Goal: Information Seeking & Learning: Learn about a topic

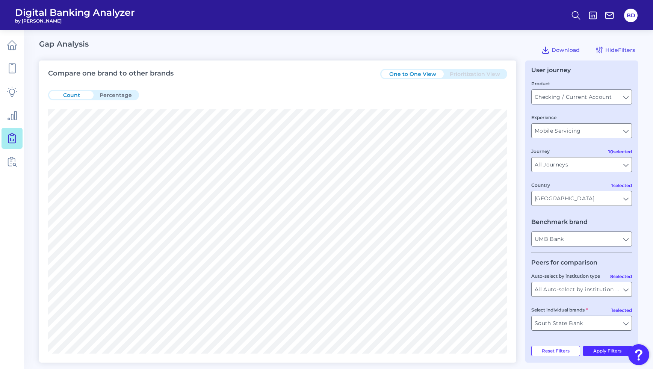
scroll to position [9, 0]
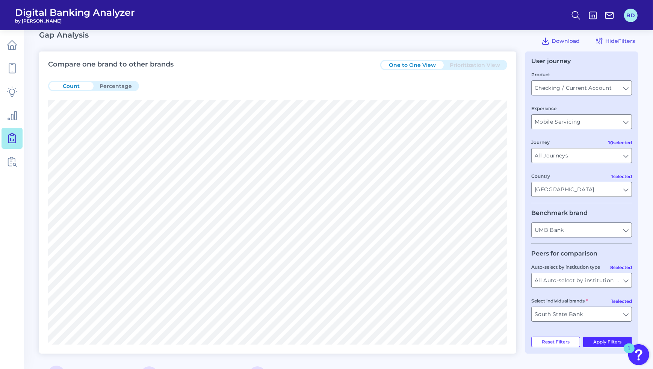
click at [631, 15] on button "BD" at bounding box center [631, 16] width 14 height 14
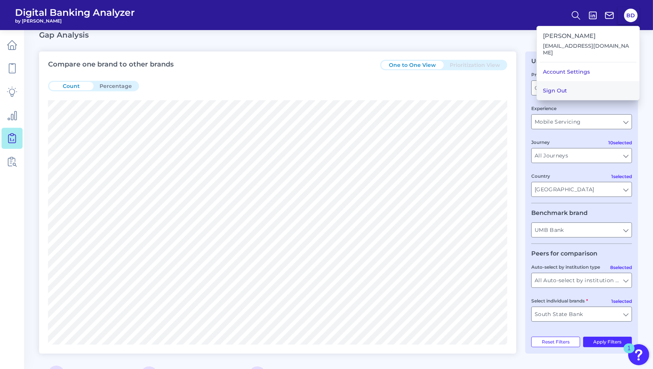
click at [597, 81] on button "Sign Out" at bounding box center [588, 90] width 102 height 19
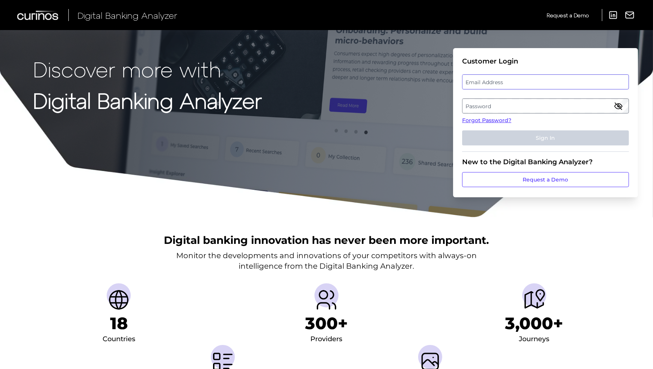
type input "[EMAIL_ADDRESS][DOMAIN_NAME]"
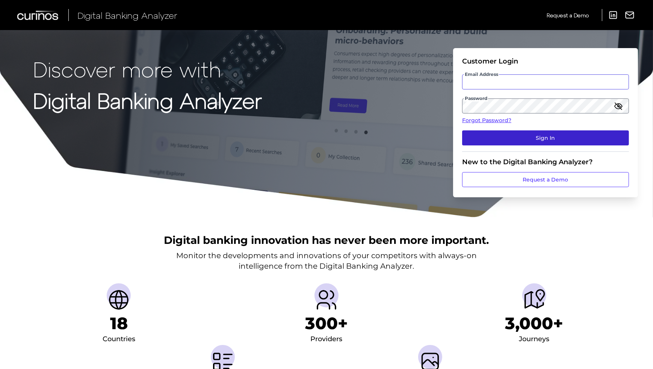
type input "[EMAIL_ADDRESS][DOMAIN_NAME]"
click at [511, 140] on button "Sign In" at bounding box center [545, 137] width 167 height 15
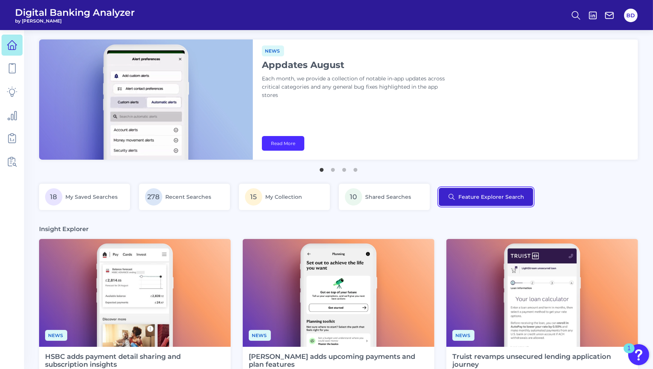
click at [481, 194] on button "Feature Explorer Search" at bounding box center [486, 197] width 94 height 18
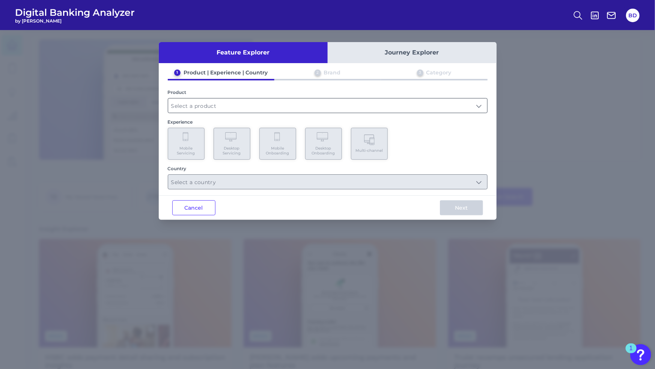
click at [480, 106] on input "text" at bounding box center [327, 105] width 319 height 14
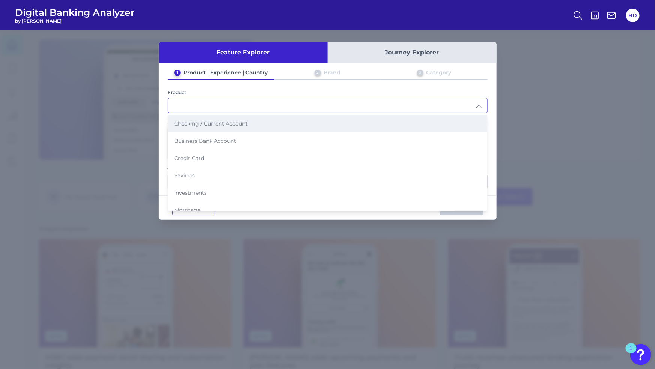
click at [219, 124] on span "Checking / Current Account" at bounding box center [211, 123] width 74 height 7
type input "Checking / Current Account"
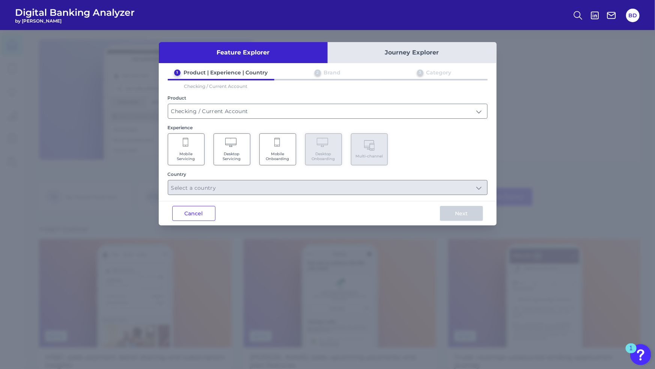
click at [182, 154] on span "Mobile Servicing" at bounding box center [186, 156] width 29 height 10
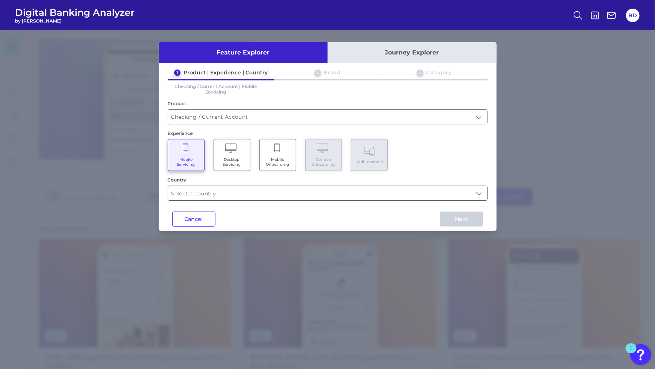
click at [241, 193] on input "text" at bounding box center [327, 193] width 319 height 14
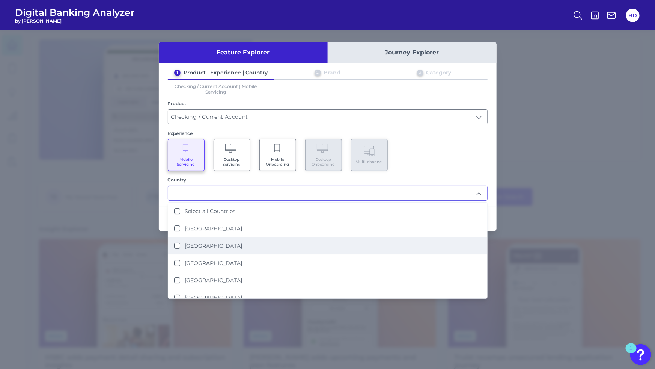
click at [177, 243] on States "[GEOGRAPHIC_DATA]" at bounding box center [177, 246] width 6 height 6
type input "[GEOGRAPHIC_DATA]"
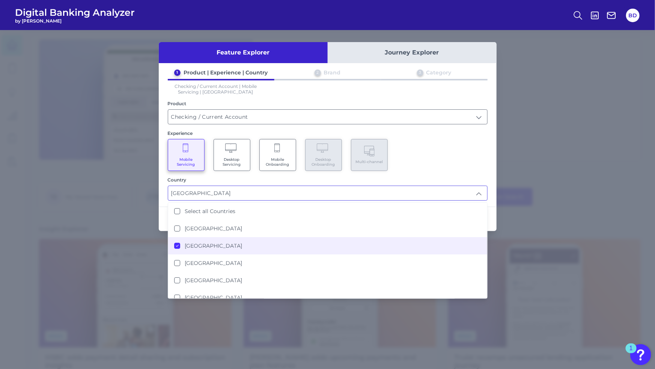
click at [443, 169] on div "1 Product | Experience | Country 2 Brand 3 Category Checking / Current Account …" at bounding box center [328, 134] width 338 height 131
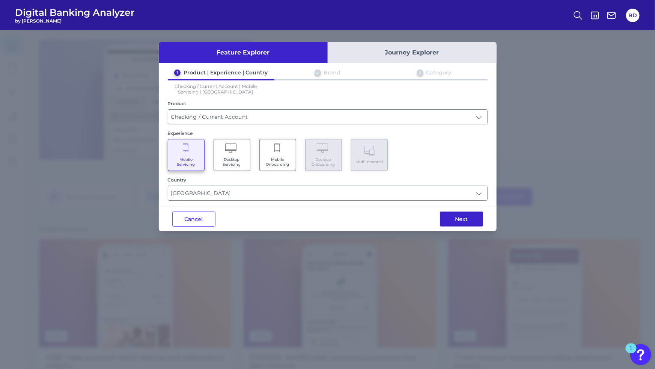
click at [461, 217] on button "Next" at bounding box center [461, 218] width 43 height 15
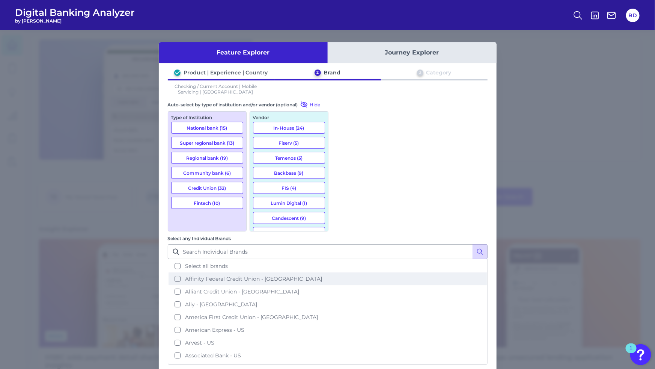
click at [341, 272] on button "Affinity Federal Credit Union - US" at bounding box center [328, 278] width 318 height 13
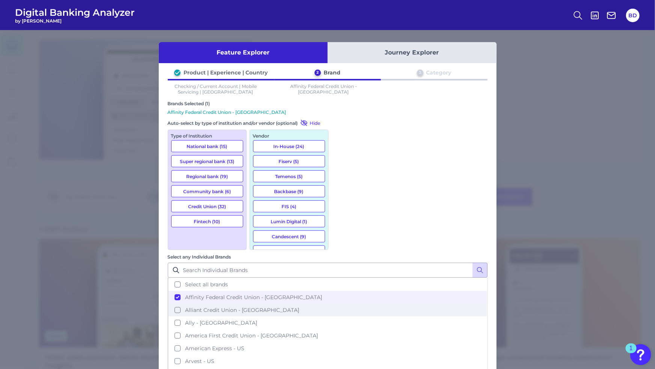
click at [341, 303] on button "Alliant Credit Union - US" at bounding box center [328, 309] width 318 height 13
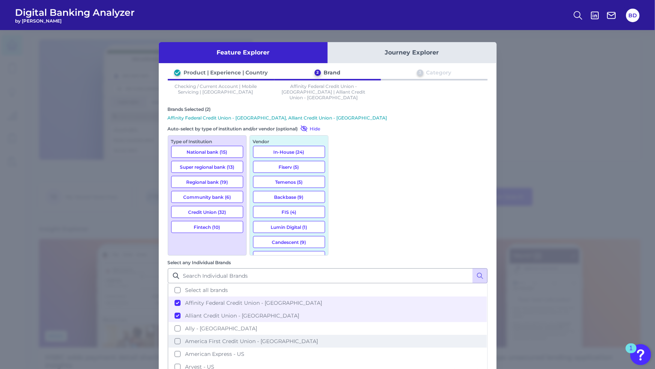
click at [339, 335] on button "America First Credit Union - US" at bounding box center [328, 341] width 318 height 13
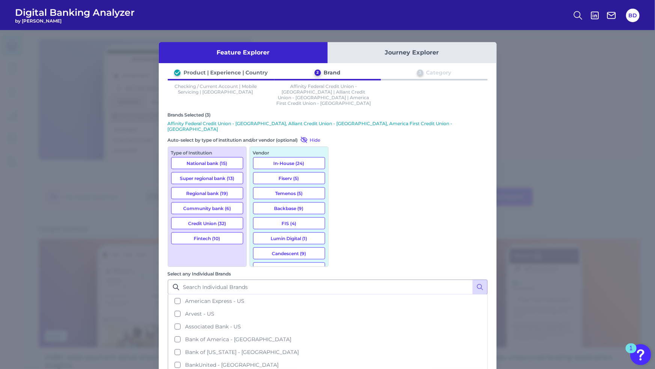
scroll to position [85, 0]
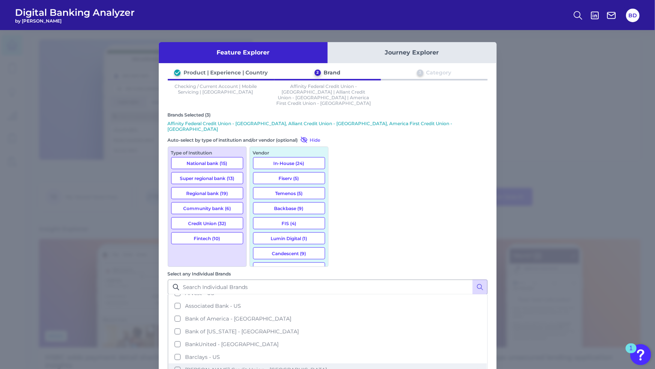
click at [340, 363] on button "[PERSON_NAME] Credit Union - [GEOGRAPHIC_DATA]" at bounding box center [328, 369] width 318 height 13
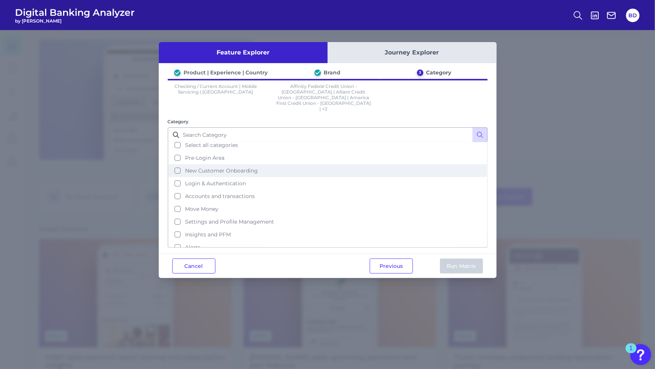
scroll to position [0, 0]
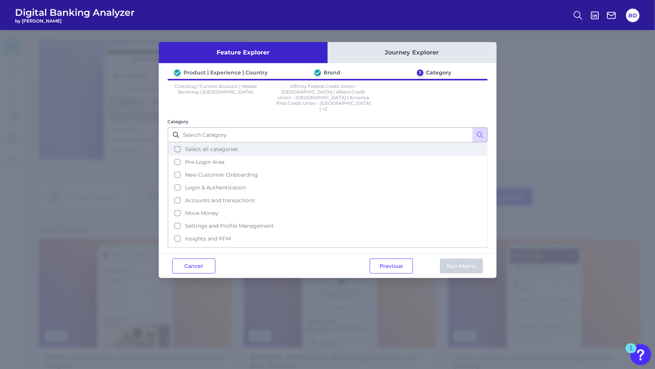
click at [177, 143] on button "Select all categories" at bounding box center [328, 149] width 318 height 13
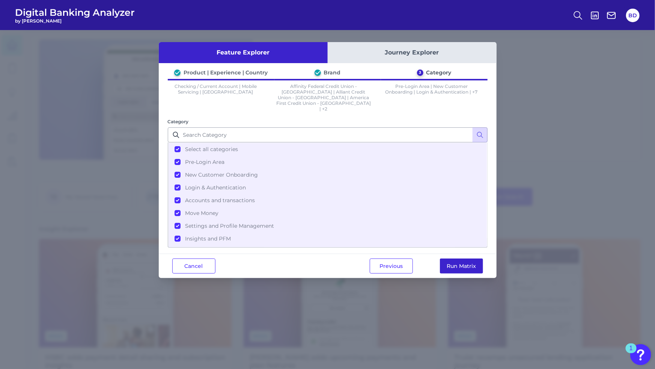
click at [462, 258] on button "Run Matrix" at bounding box center [461, 265] width 43 height 15
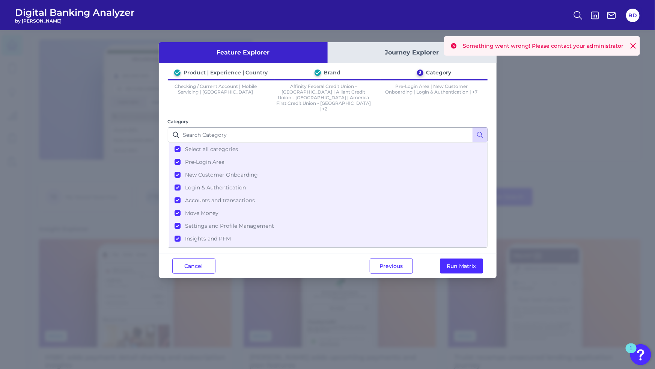
click at [633, 48] on icon at bounding box center [634, 46] width 8 height 8
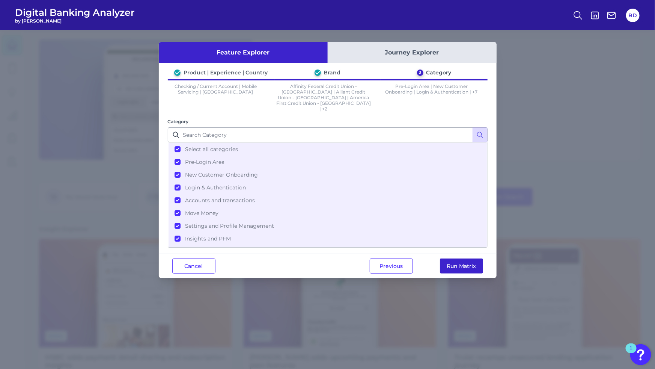
click at [466, 258] on button "Run Matrix" at bounding box center [461, 265] width 43 height 15
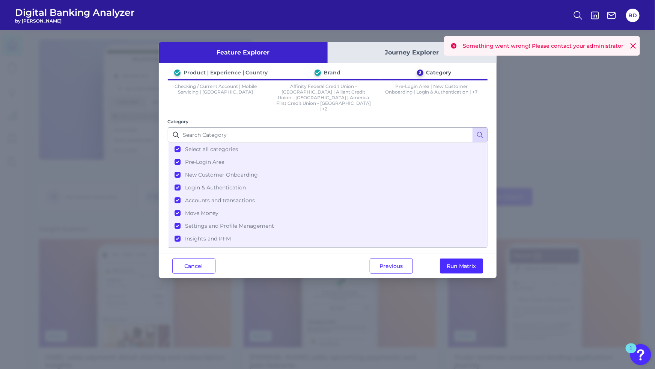
click at [636, 44] on icon at bounding box center [633, 46] width 5 height 5
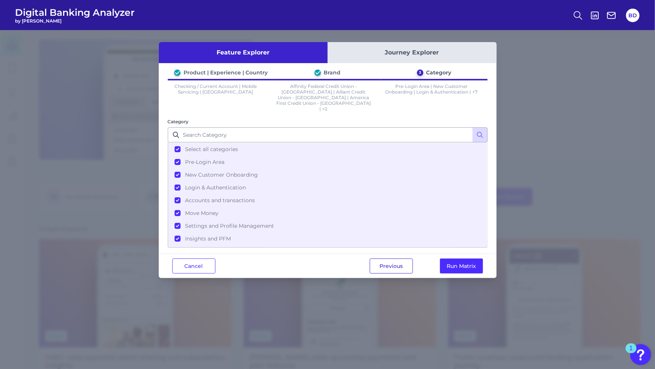
click at [392, 258] on button "Previous" at bounding box center [391, 265] width 43 height 15
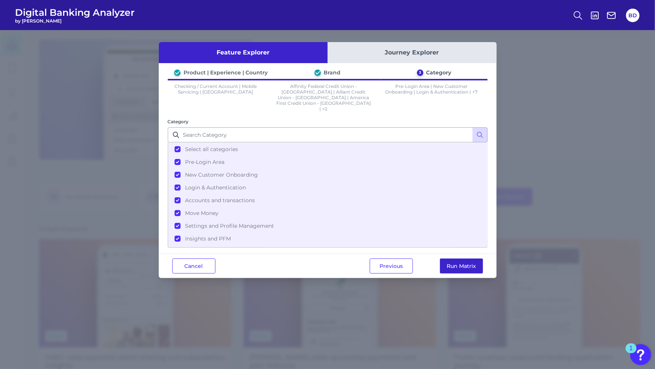
click at [460, 258] on button "Run Matrix" at bounding box center [461, 265] width 43 height 15
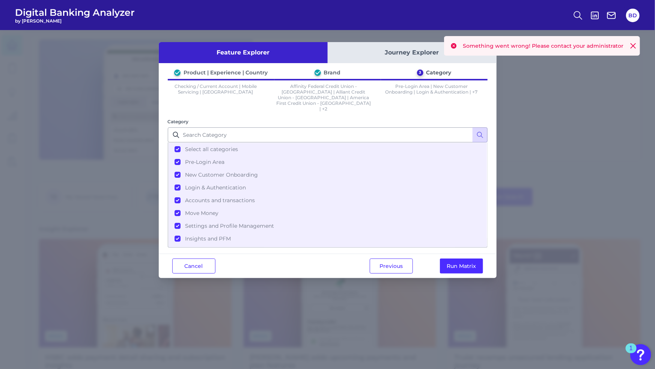
click at [632, 47] on icon at bounding box center [633, 46] width 5 height 5
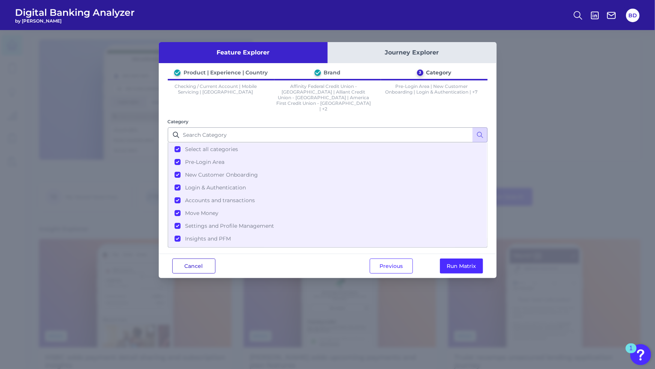
click at [205, 258] on button "Cancel" at bounding box center [193, 265] width 43 height 15
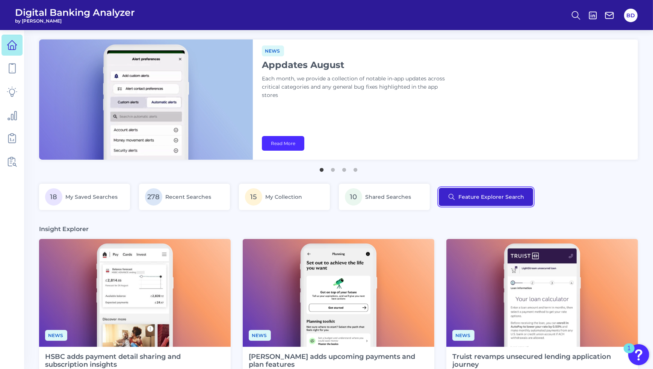
click at [473, 194] on button "Feature Explorer Search" at bounding box center [486, 197] width 94 height 18
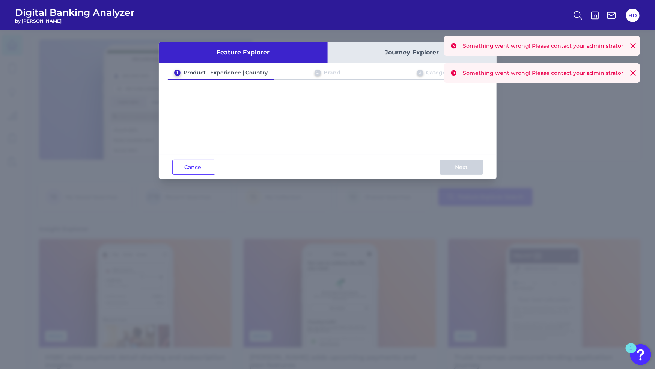
click at [636, 46] on icon at bounding box center [634, 46] width 8 height 8
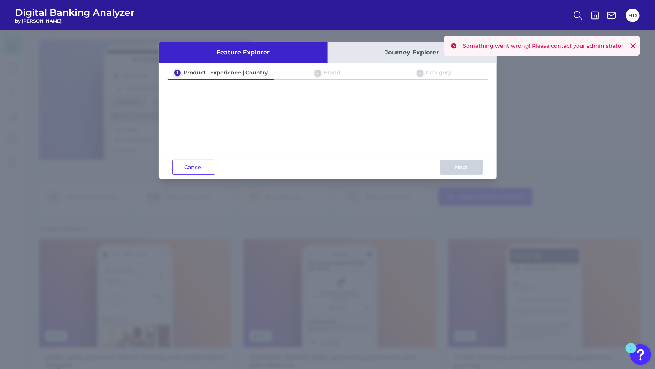
click at [637, 49] on icon at bounding box center [634, 46] width 8 height 8
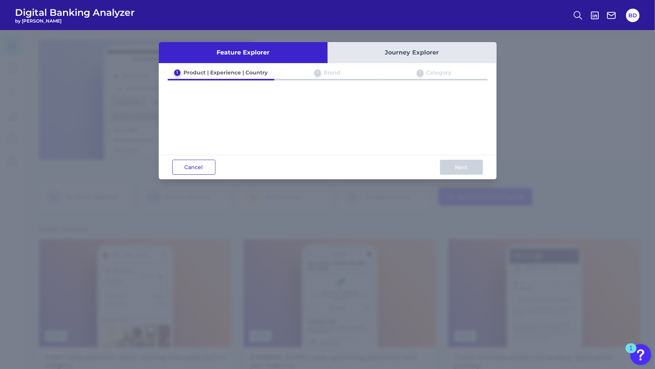
click at [186, 173] on button "Cancel" at bounding box center [193, 167] width 43 height 15
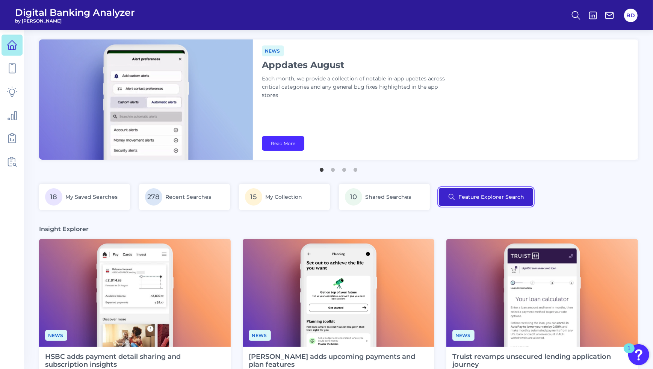
click at [471, 190] on button "Feature Explorer Search" at bounding box center [486, 197] width 94 height 18
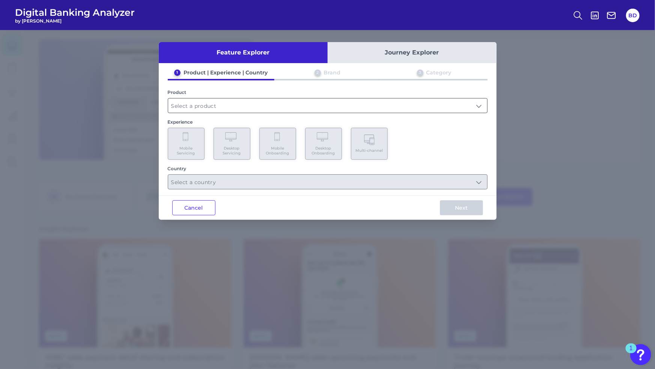
click at [478, 107] on input "text" at bounding box center [327, 105] width 319 height 14
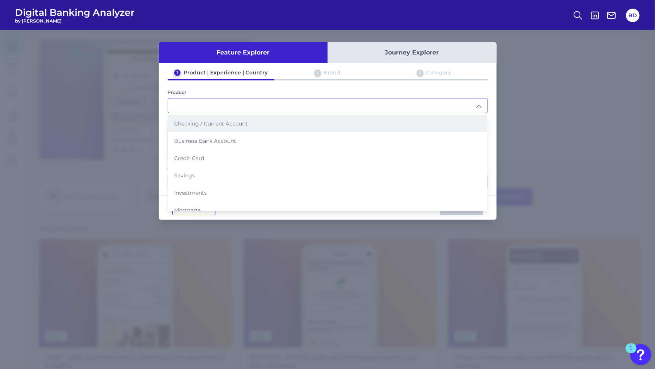
click at [214, 123] on span "Checking / Current Account" at bounding box center [211, 123] width 74 height 7
type input "Checking / Current Account"
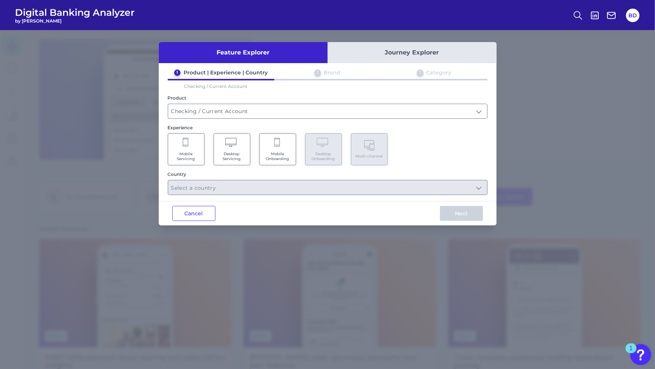
click at [176, 154] on span "Mobile Servicing" at bounding box center [186, 156] width 29 height 10
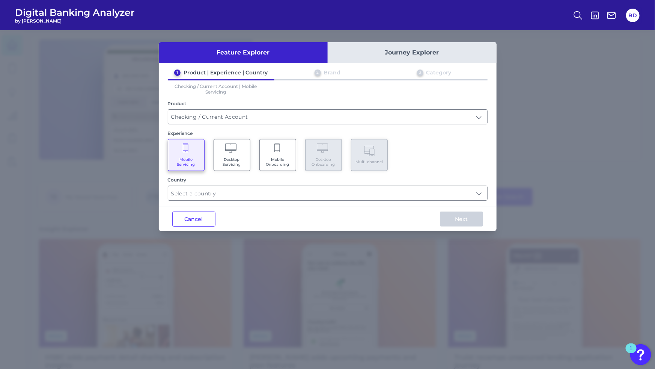
click at [204, 203] on div "Feature Explorer Journey Explorer 1 Product | Experience | Country 2 Brand 3 Ca…" at bounding box center [328, 136] width 338 height 189
click at [203, 195] on input "text" at bounding box center [327, 193] width 319 height 14
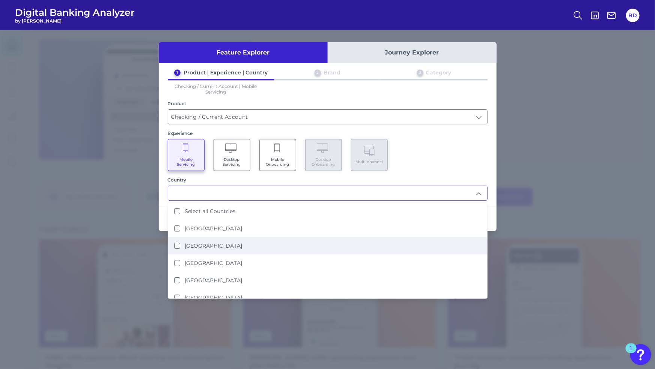
click at [178, 243] on States "[GEOGRAPHIC_DATA]" at bounding box center [177, 246] width 6 height 6
type input "[GEOGRAPHIC_DATA]"
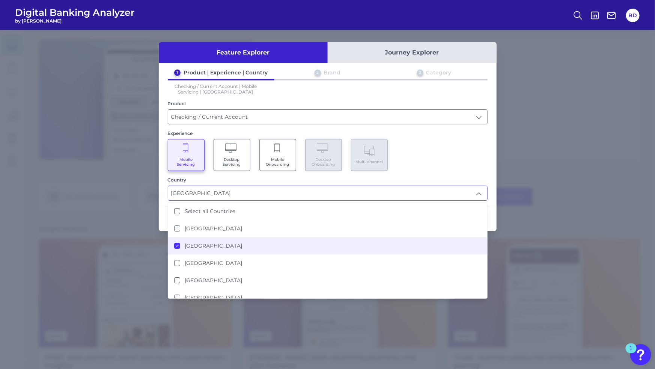
scroll to position [0, 0]
click at [404, 156] on div "Mobile Servicing Desktop Servicing Mobile Onboarding Desktop Onboarding Multi-c…" at bounding box center [328, 155] width 320 height 32
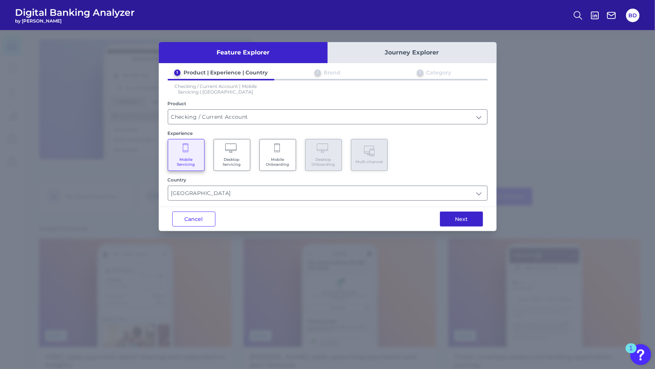
click at [450, 217] on button "Next" at bounding box center [461, 218] width 43 height 15
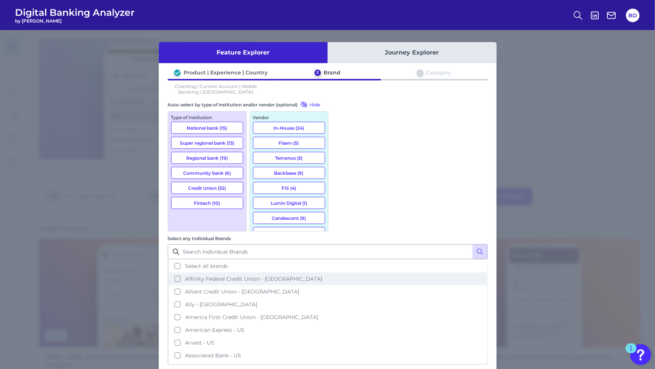
click at [341, 272] on button "Affinity Federal Credit Union - US" at bounding box center [328, 278] width 318 height 13
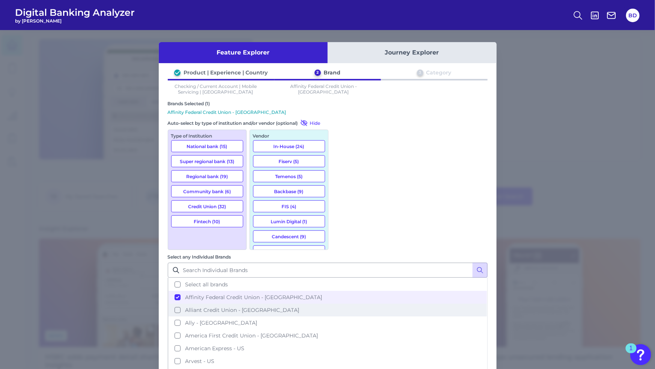
click at [339, 303] on button "Alliant Credit Union - US" at bounding box center [328, 309] width 318 height 13
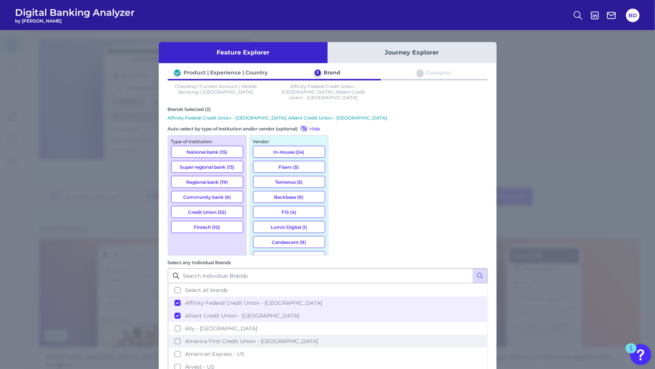
click at [341, 335] on button "America First Credit Union - US" at bounding box center [328, 341] width 318 height 13
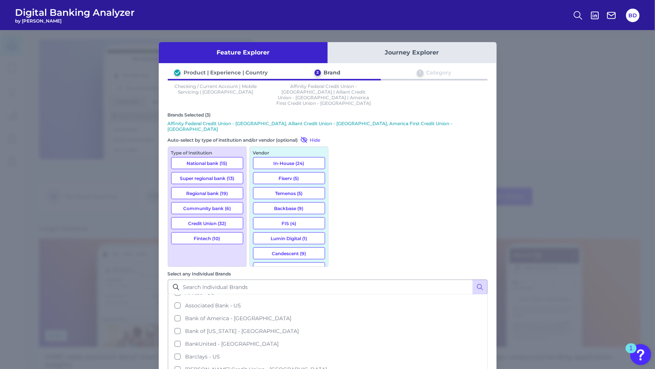
scroll to position [86, 0]
click at [339, 362] on button "Baxter Credit Union - US" at bounding box center [328, 368] width 318 height 13
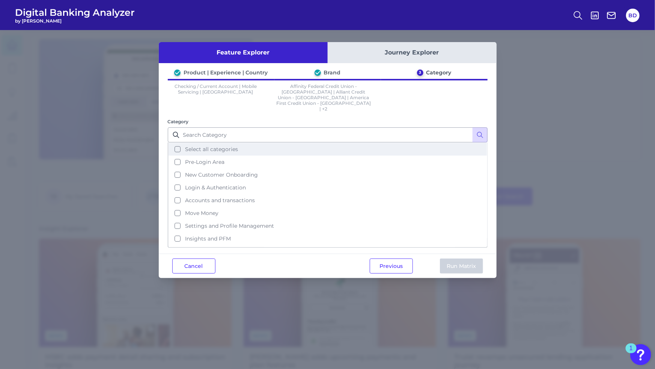
click at [176, 143] on button "Select all categories" at bounding box center [328, 149] width 318 height 13
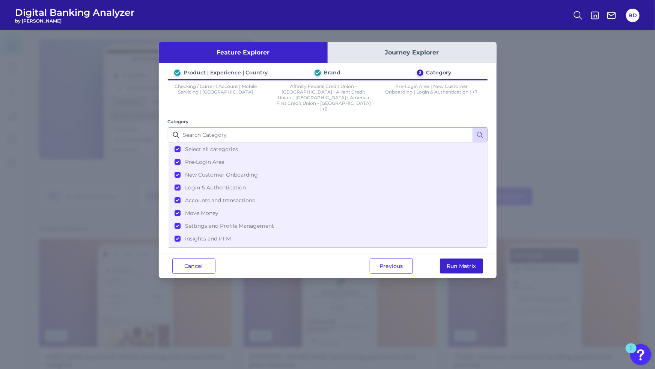
click at [465, 258] on button "Run Matrix" at bounding box center [461, 265] width 43 height 15
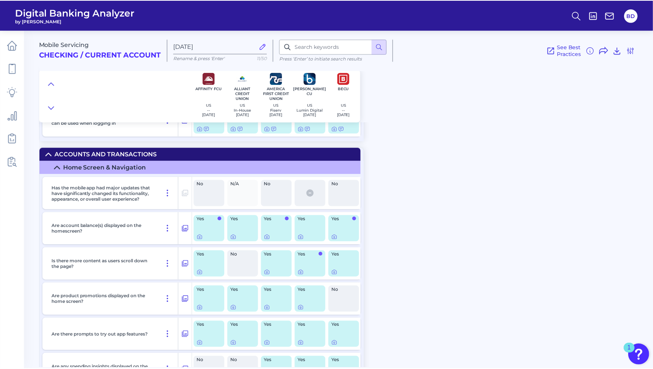
scroll to position [1360, 0]
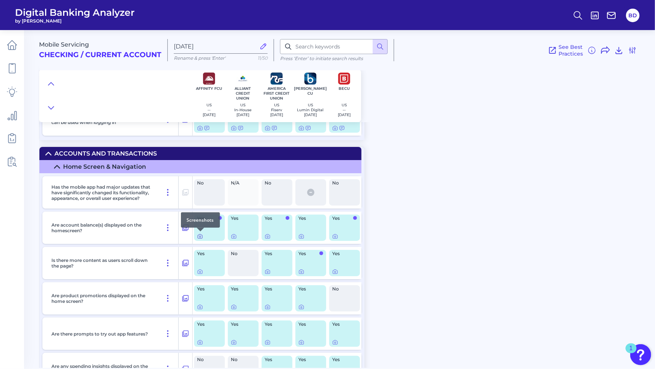
click at [200, 236] on icon at bounding box center [200, 237] width 2 height 2
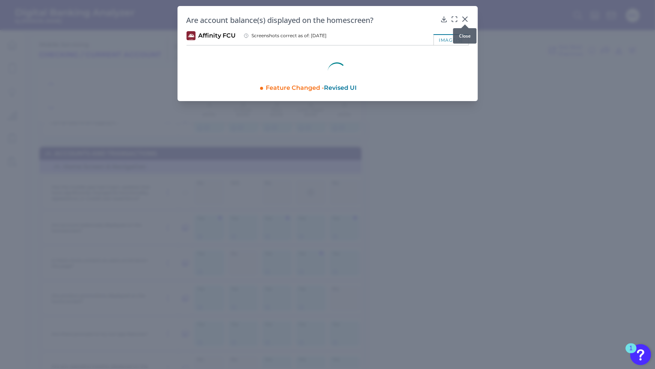
click at [466, 20] on icon at bounding box center [465, 19] width 5 height 5
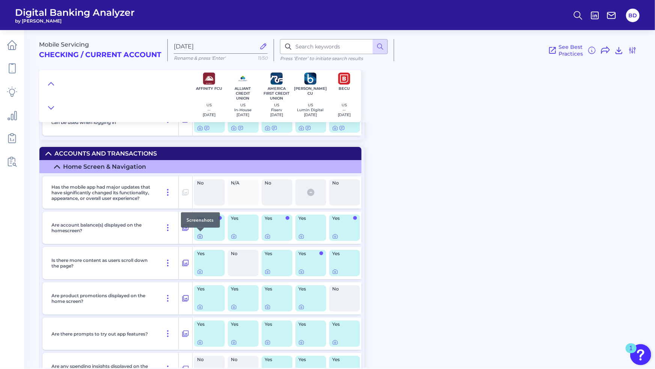
click at [199, 235] on icon at bounding box center [200, 236] width 6 height 6
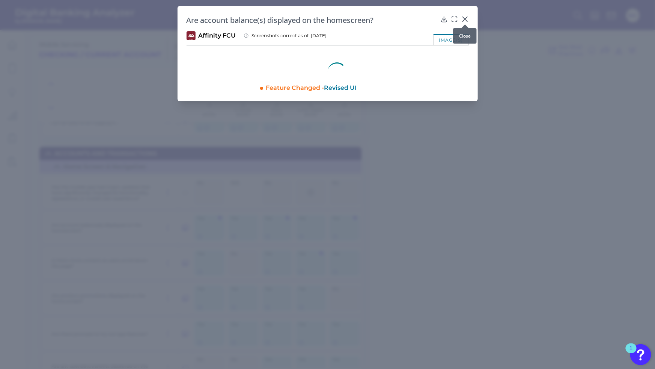
click at [467, 18] on icon at bounding box center [465, 19] width 8 height 8
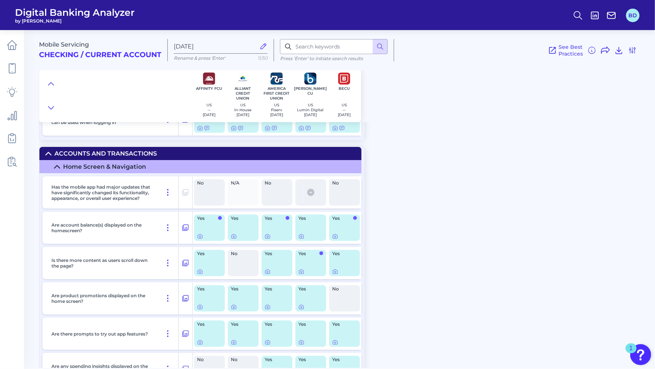
click at [632, 15] on button "BD" at bounding box center [633, 16] width 14 height 14
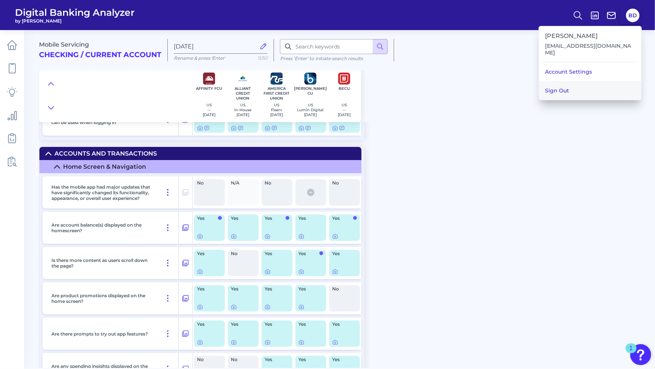
click at [602, 85] on button "Sign Out" at bounding box center [590, 90] width 102 height 19
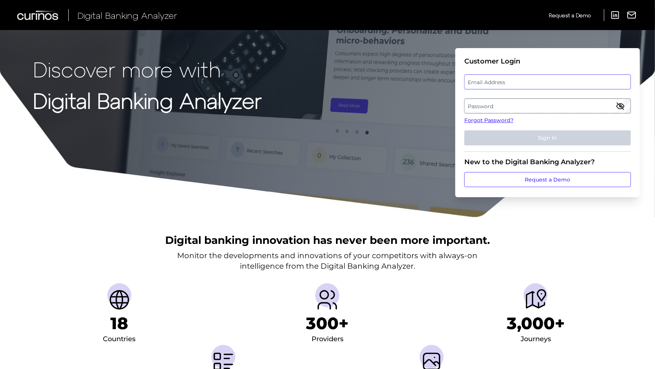
type input "[EMAIL_ADDRESS][DOMAIN_NAME]"
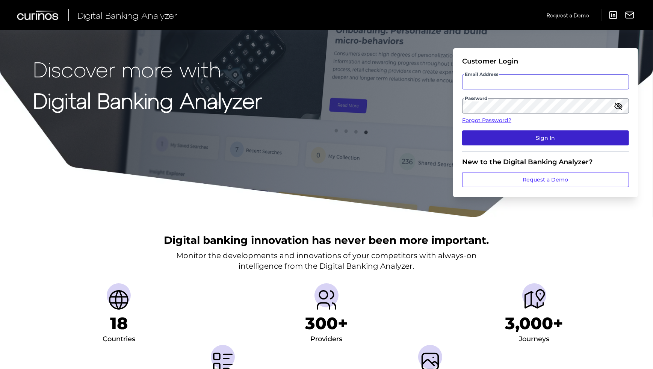
type input "[EMAIL_ADDRESS][DOMAIN_NAME]"
click at [511, 144] on button "Sign In" at bounding box center [545, 137] width 167 height 15
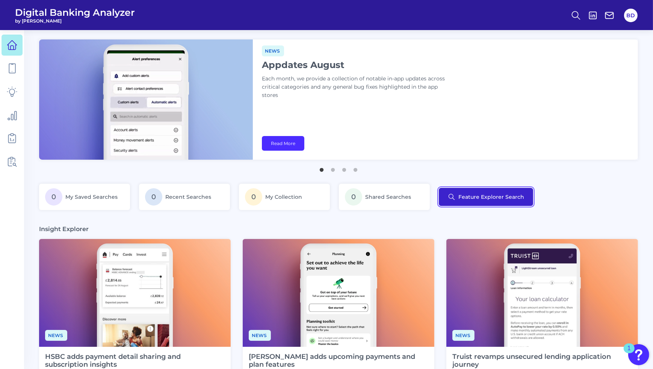
click at [447, 200] on button "Feature Explorer Search" at bounding box center [486, 197] width 94 height 18
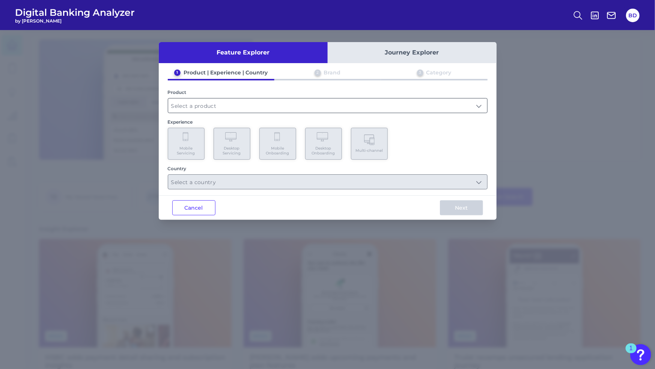
click at [204, 110] on input "text" at bounding box center [327, 105] width 319 height 14
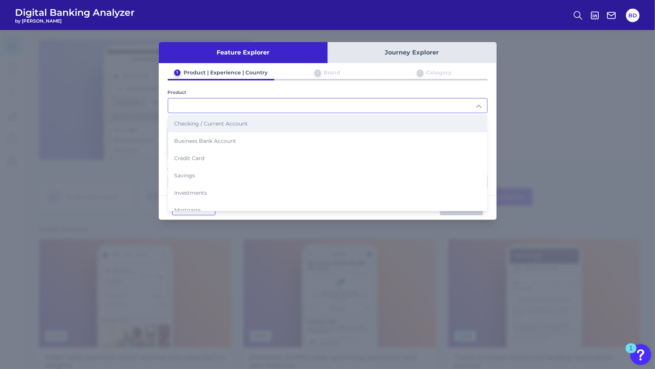
click at [193, 122] on span "Checking / Current Account" at bounding box center [211, 123] width 74 height 7
type input "Checking / Current Account"
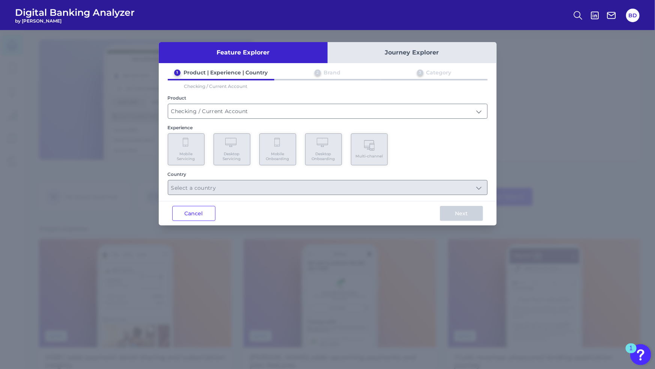
click at [415, 146] on div "Mobile Servicing Desktop Servicing Mobile Onboarding Desktop Onboarding Multi-c…" at bounding box center [328, 149] width 320 height 32
click at [193, 209] on button "Cancel" at bounding box center [193, 213] width 43 height 15
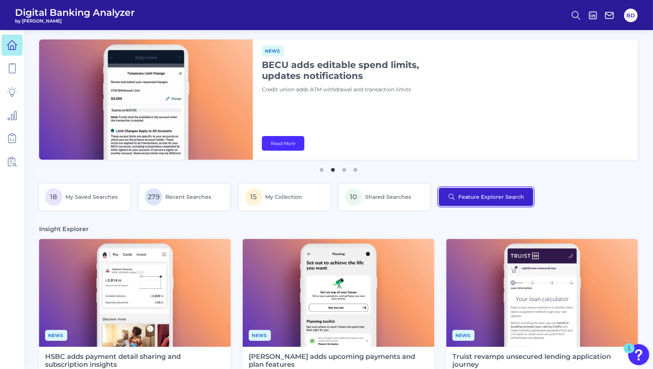
click at [469, 194] on button "Feature Explorer Search" at bounding box center [486, 197] width 94 height 18
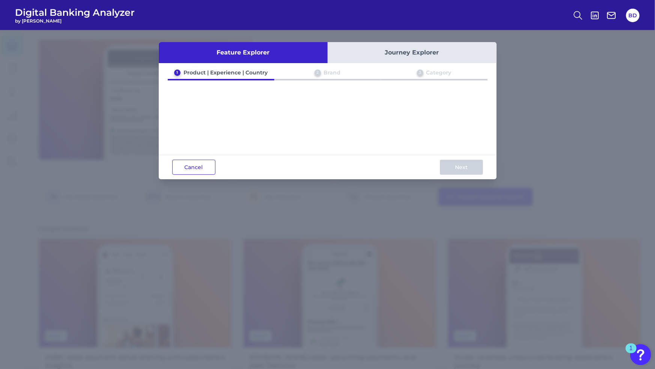
click at [206, 170] on button "Cancel" at bounding box center [193, 167] width 43 height 15
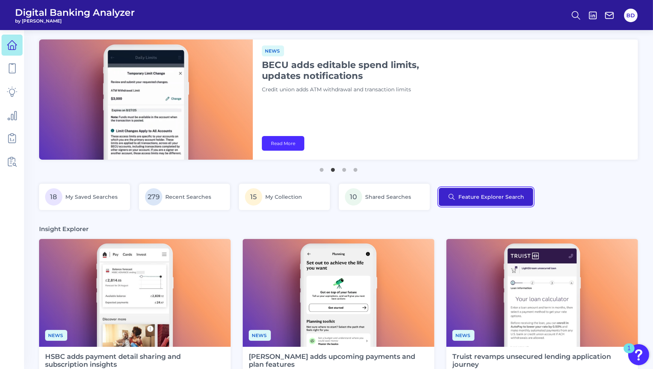
click at [495, 199] on button "Feature Explorer Search" at bounding box center [486, 197] width 94 height 18
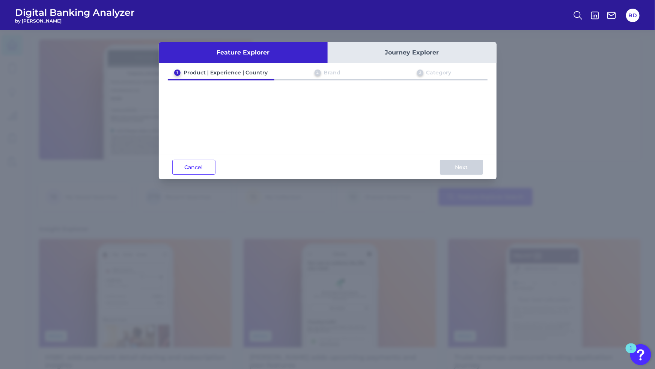
click at [327, 74] on div "Brand" at bounding box center [332, 72] width 17 height 7
click at [198, 168] on button "Cancel" at bounding box center [193, 167] width 43 height 15
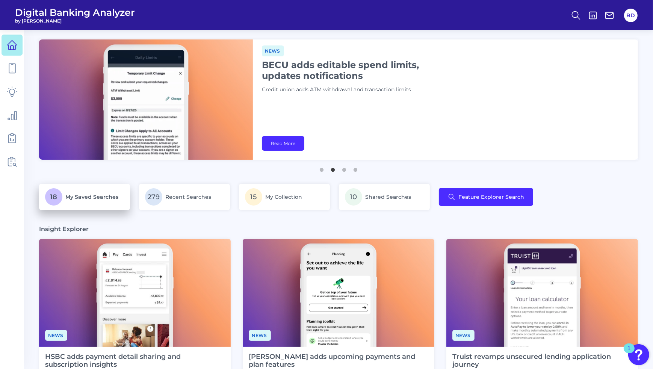
click at [92, 199] on span "My Saved Searches" at bounding box center [91, 196] width 53 height 7
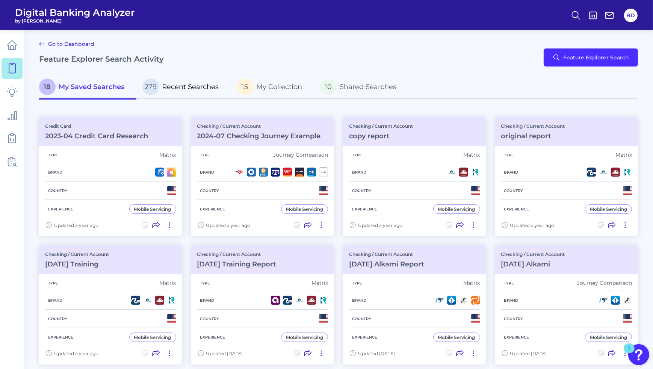
click at [185, 94] on p "279 Recent Searches" at bounding box center [180, 86] width 76 height 17
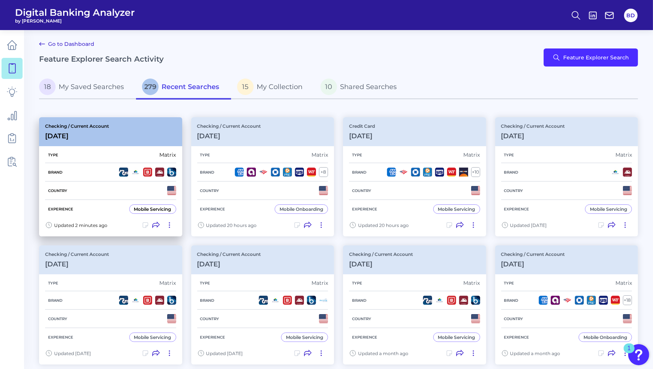
click at [116, 151] on div "Type Matrix" at bounding box center [110, 155] width 131 height 16
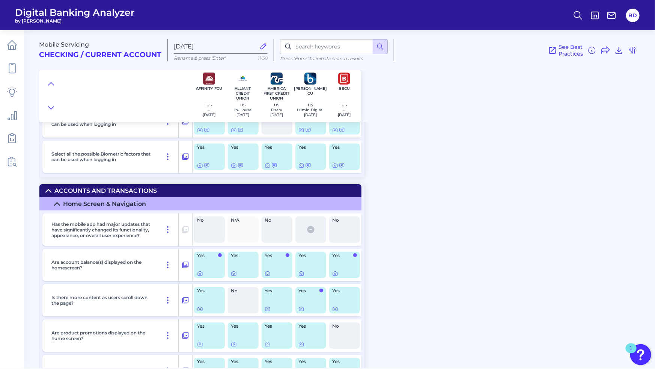
scroll to position [1324, 0]
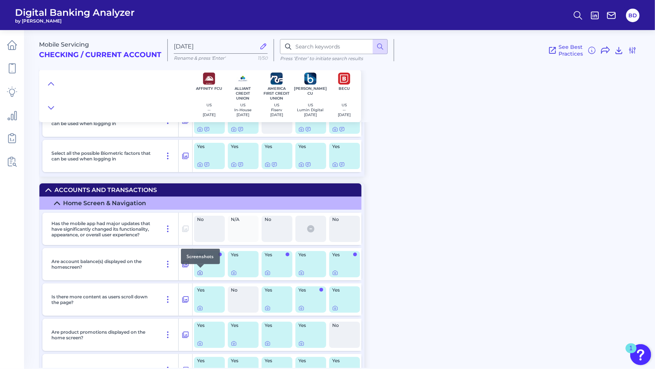
click at [199, 272] on icon at bounding box center [200, 273] width 6 height 6
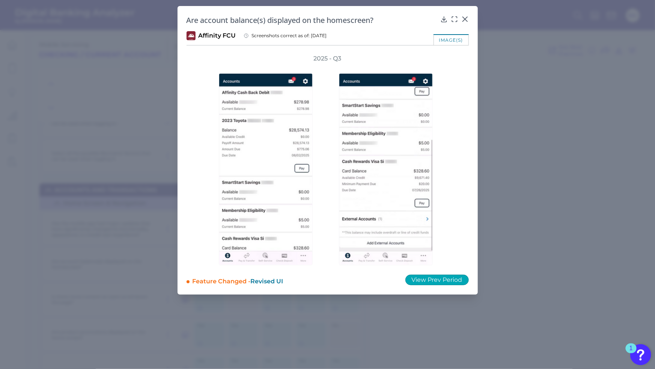
click at [427, 276] on button "View Prev Period" at bounding box center [436, 279] width 63 height 11
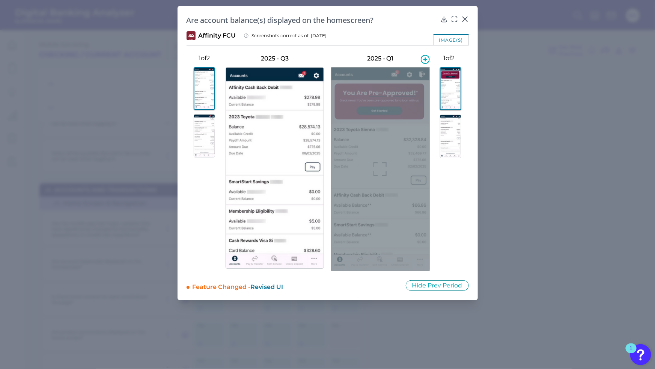
click at [377, 56] on h3 "2025 - Q1" at bounding box center [380, 58] width 98 height 8
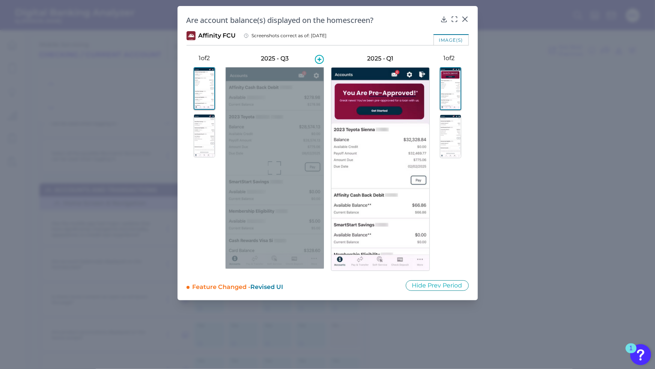
click at [273, 56] on h3 "2025 - Q3" at bounding box center [275, 58] width 98 height 8
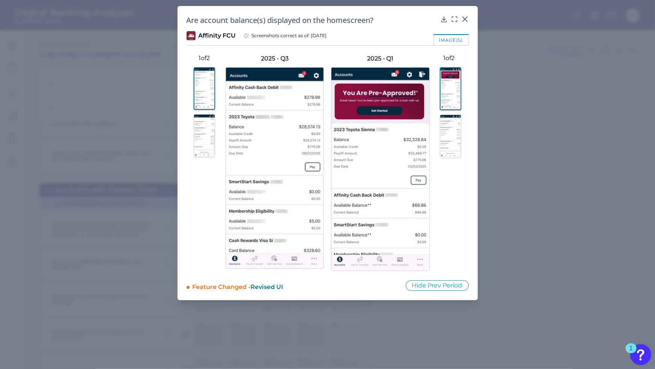
click at [475, 175] on div "Are account balance(s) displayed on the homescreen? Affinity FCU Screenshots co…" at bounding box center [328, 153] width 300 height 294
click at [465, 17] on icon at bounding box center [465, 19] width 8 height 8
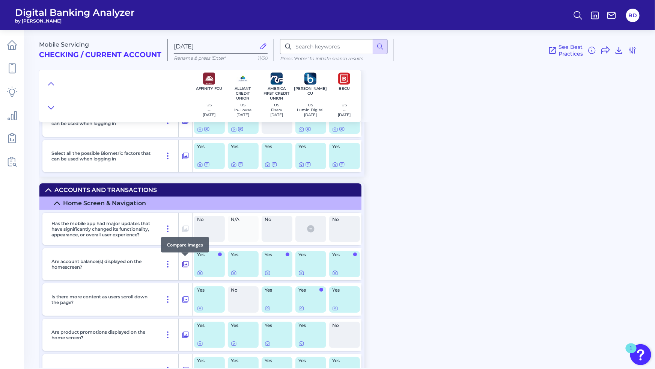
click at [185, 263] on icon at bounding box center [186, 263] width 8 height 9
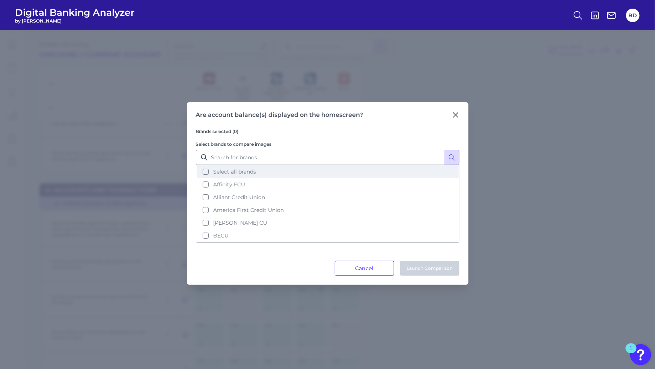
click at [207, 173] on button "Select all brands" at bounding box center [328, 171] width 262 height 13
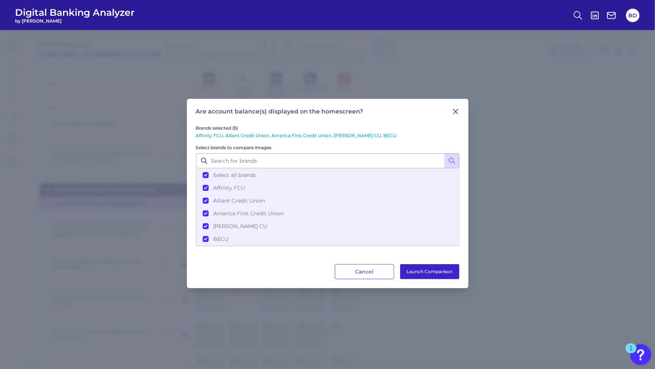
click at [448, 270] on button "Launch Comparison" at bounding box center [429, 271] width 59 height 15
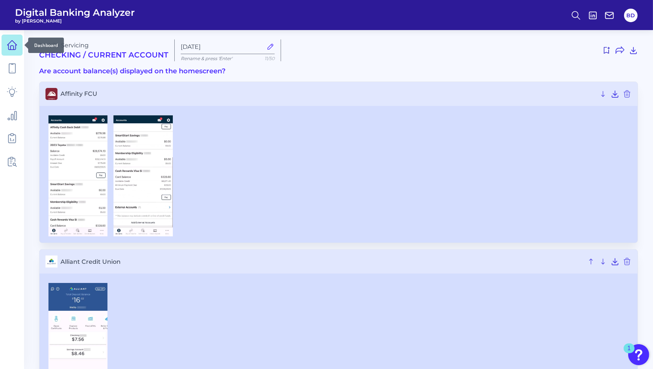
click at [15, 45] on icon at bounding box center [12, 45] width 11 height 11
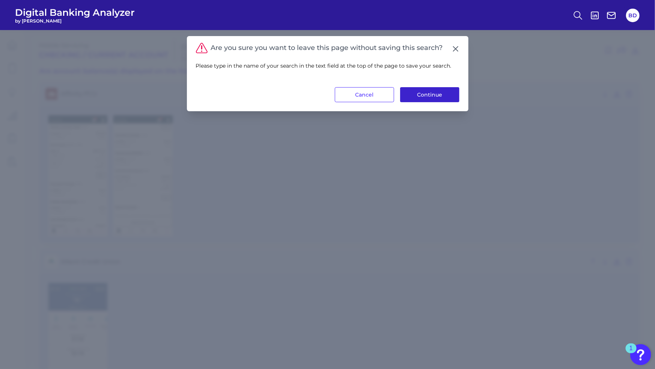
click at [415, 95] on button "Continue" at bounding box center [429, 94] width 59 height 15
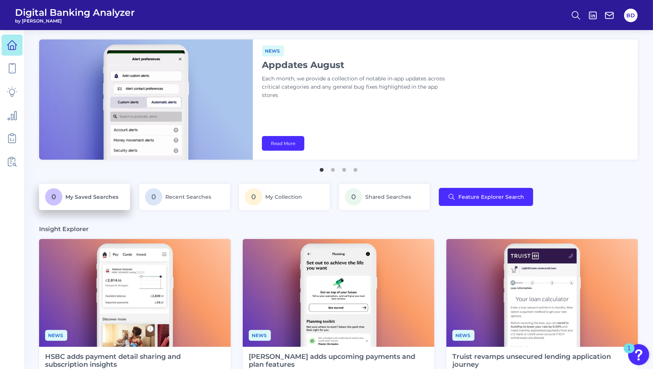
click at [107, 200] on span "My Saved Searches" at bounding box center [91, 196] width 53 height 7
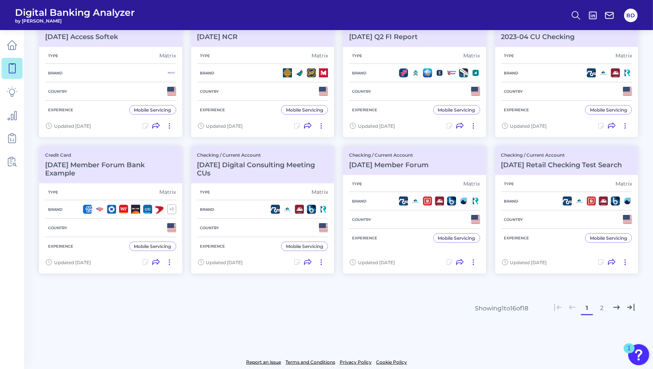
scroll to position [356, 0]
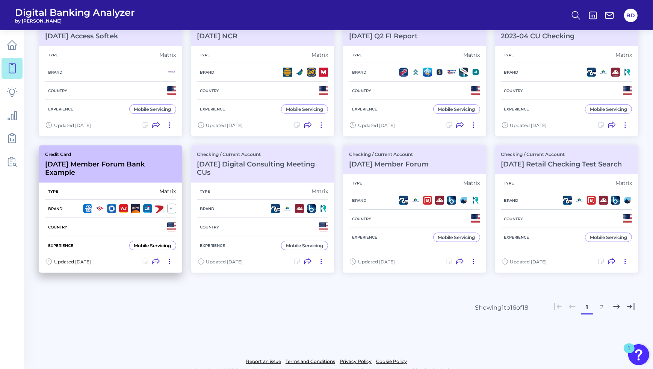
click at [106, 173] on div "Credit Card 2022-04-25 Member Forum Bank Example" at bounding box center [110, 163] width 143 height 37
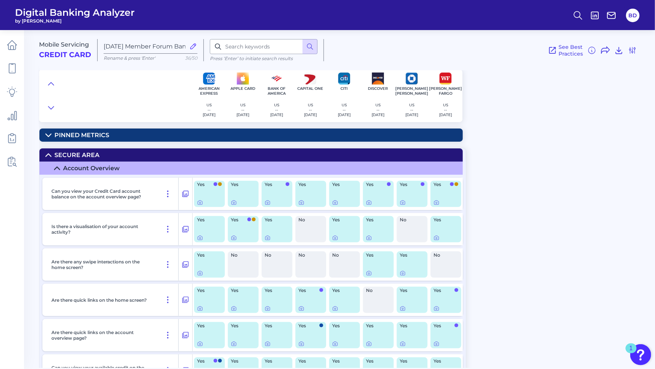
click at [47, 135] on icon at bounding box center [48, 135] width 6 height 6
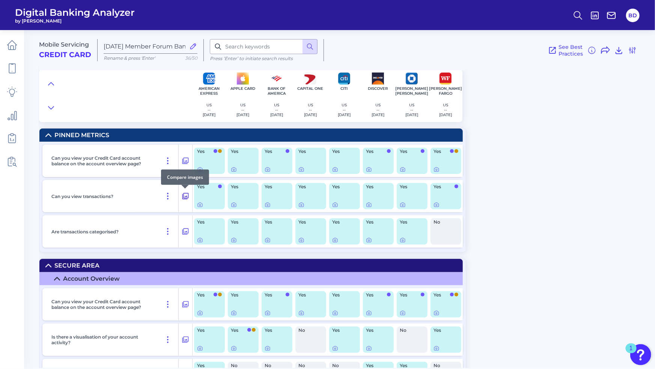
click at [186, 194] on icon at bounding box center [186, 195] width 8 height 9
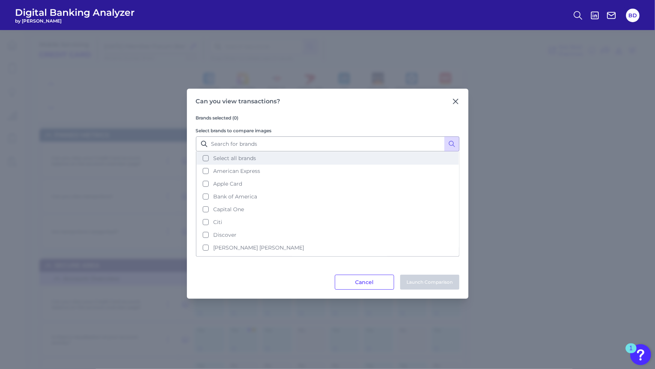
click at [206, 155] on button "Select all brands" at bounding box center [328, 158] width 262 height 13
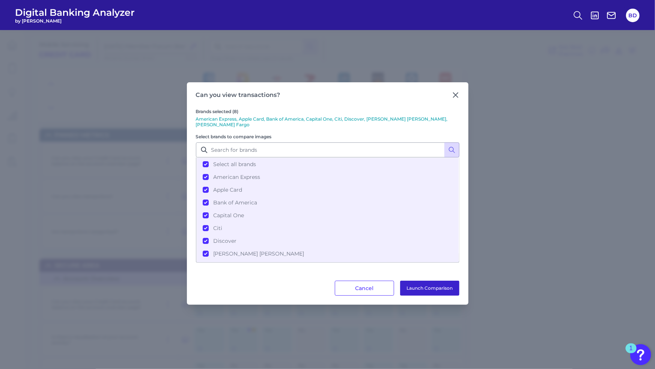
click at [441, 281] on button "Launch Comparison" at bounding box center [429, 287] width 59 height 15
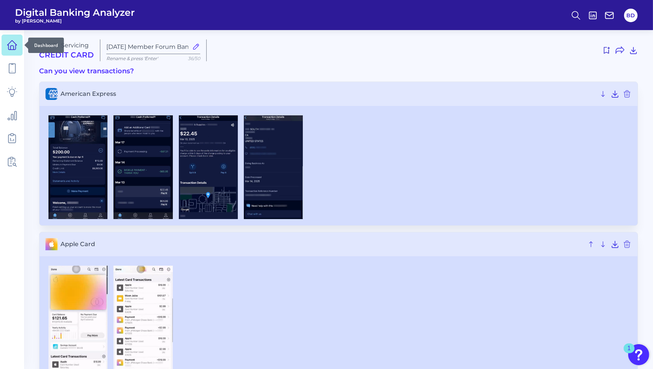
click at [10, 49] on icon at bounding box center [12, 45] width 11 height 11
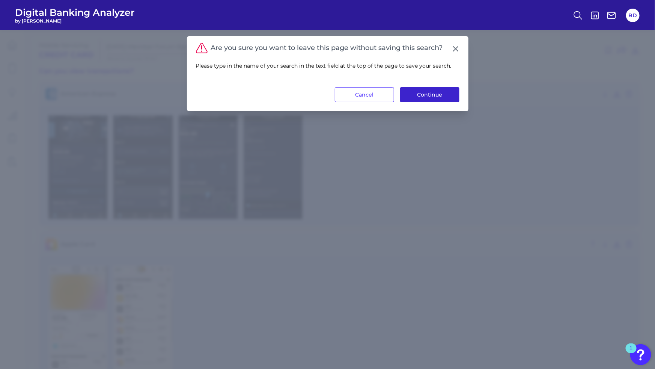
click at [424, 98] on button "Continue" at bounding box center [429, 94] width 59 height 15
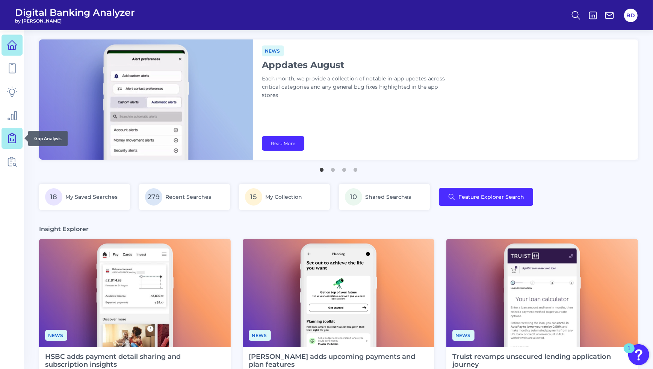
click at [14, 139] on icon at bounding box center [12, 138] width 11 height 11
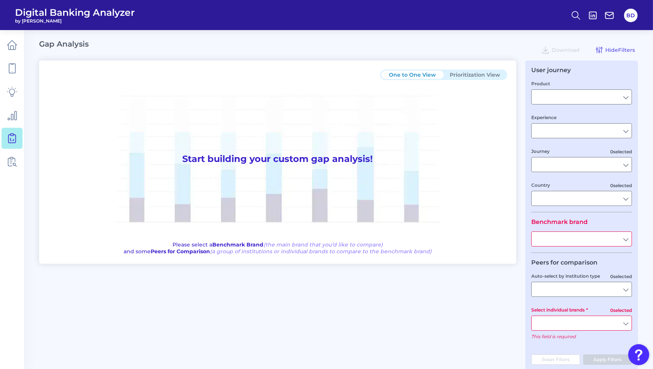
type input "Checking / Current Account"
type input "Mobile Servicing"
type input "Pre-Login Area, New Customer Onboarding, Login & Authentication, Accounts and t…"
type input "[GEOGRAPHIC_DATA]"
type input "All Select individual brands"
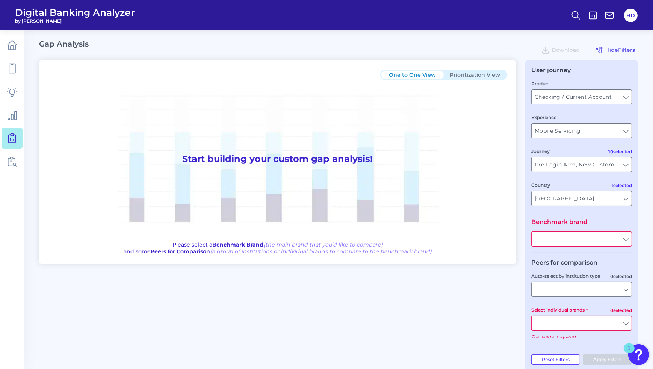
type input "All Journeys"
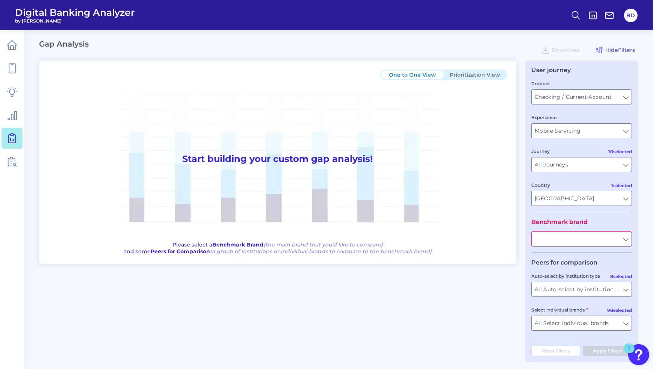
click at [629, 239] on input "text" at bounding box center [581, 239] width 100 height 14
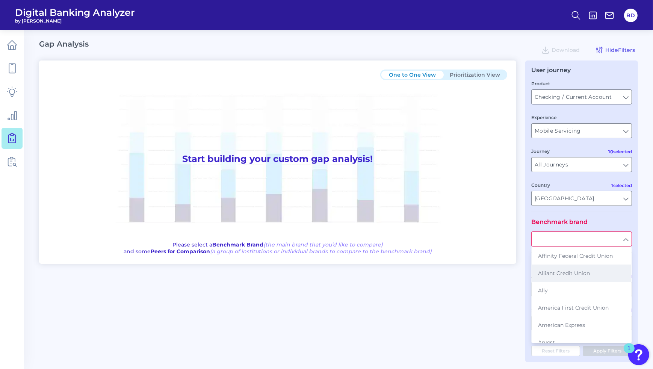
click at [576, 270] on span "Alliant Credit Union" at bounding box center [564, 273] width 52 height 7
type input "Alliant Credit Union"
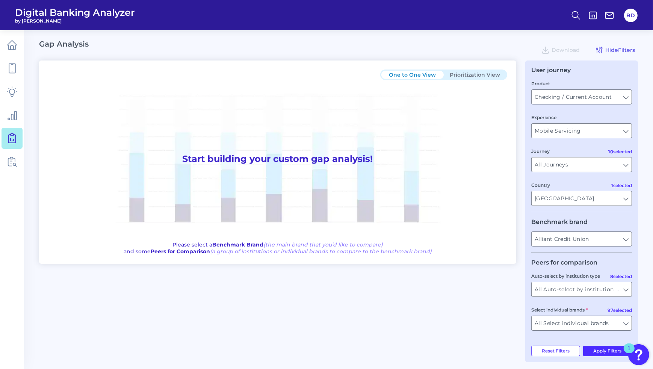
scroll to position [6, 0]
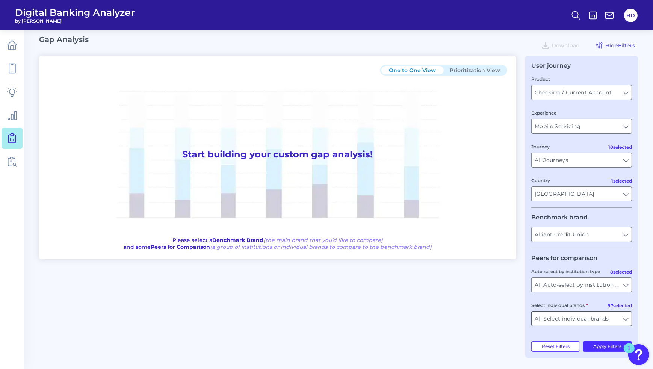
click at [625, 323] on input "All Select individual brands" at bounding box center [581, 318] width 100 height 14
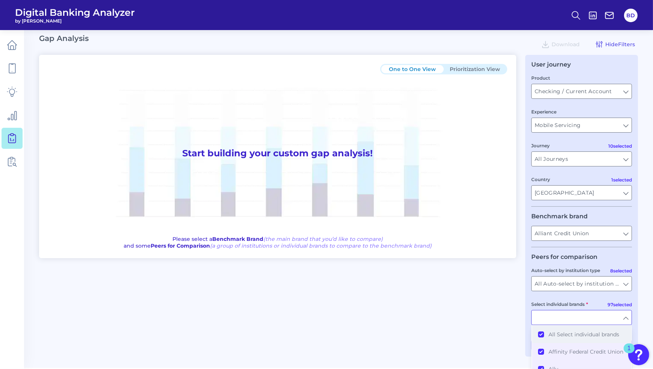
click at [540, 333] on button "All Select individual brands" at bounding box center [581, 334] width 99 height 17
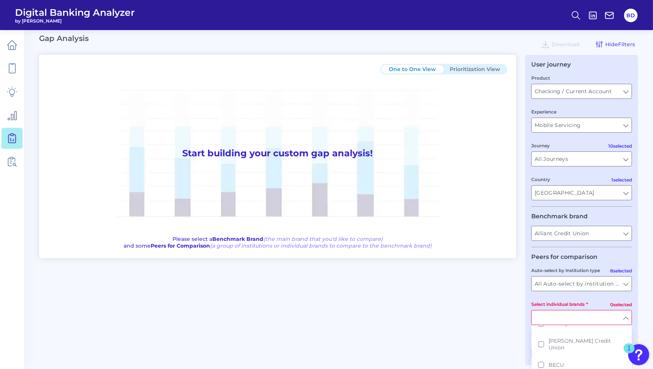
scroll to position [185, 0]
click at [540, 343] on button "[PERSON_NAME] Credit Union" at bounding box center [581, 343] width 99 height 24
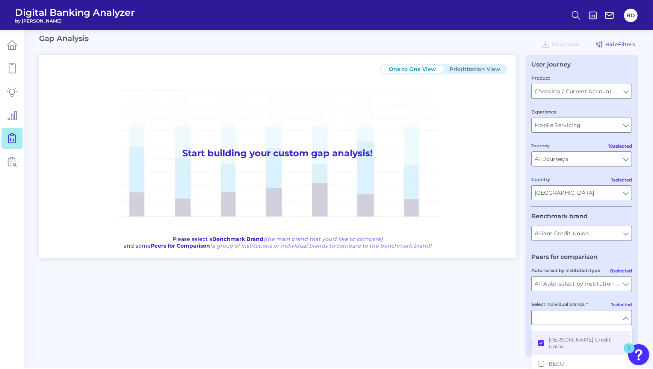
click at [516, 317] on div "One to One View Prioritization View Start building your custom gap analysis! Pl…" at bounding box center [338, 205] width 598 height 301
type input "[PERSON_NAME] Credit Union"
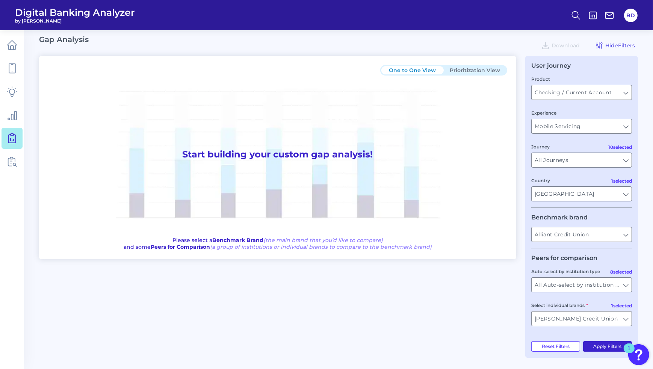
click at [598, 350] on button "Apply Filters" at bounding box center [607, 346] width 49 height 11
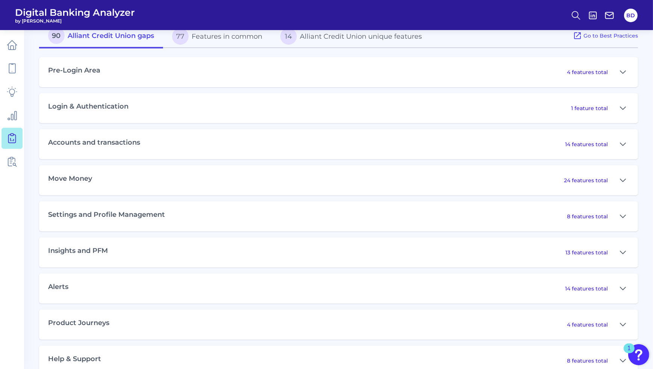
scroll to position [353, 0]
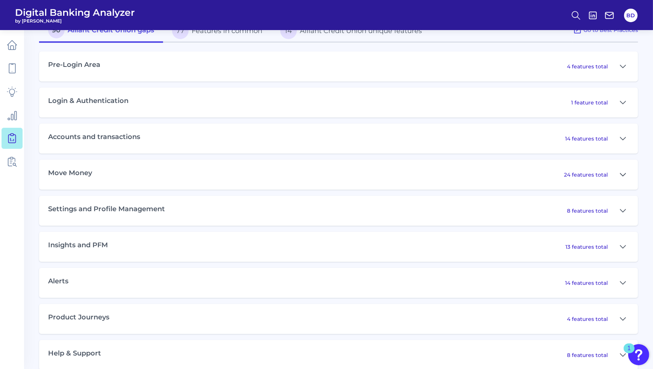
click at [624, 176] on icon at bounding box center [622, 174] width 6 height 9
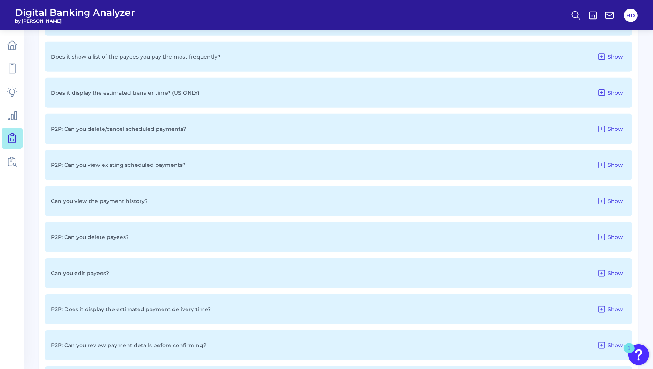
scroll to position [691, 0]
click at [603, 128] on icon at bounding box center [601, 127] width 9 height 9
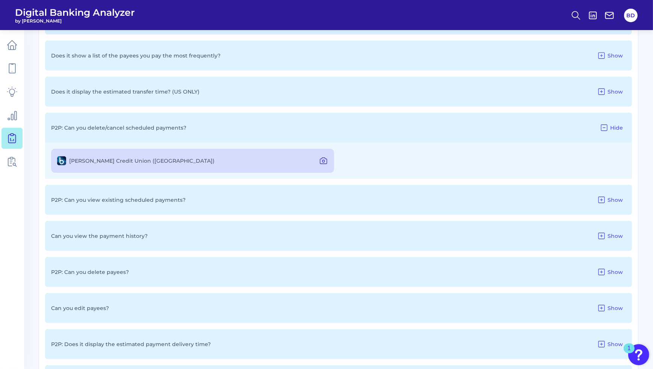
click at [321, 161] on icon at bounding box center [323, 160] width 9 height 9
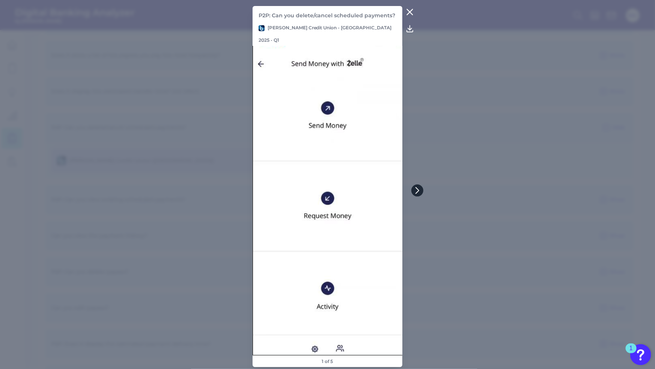
click at [418, 193] on icon at bounding box center [417, 190] width 7 height 7
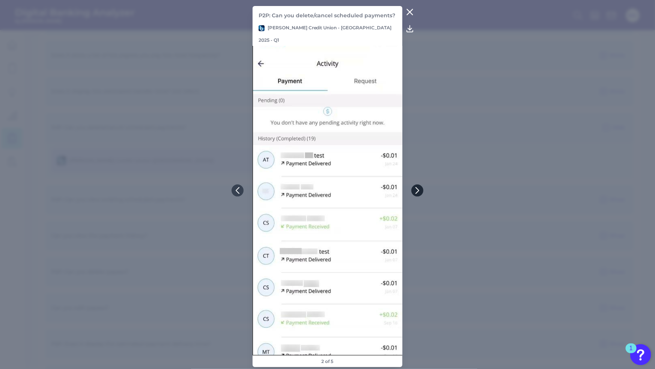
click at [419, 193] on icon at bounding box center [417, 190] width 7 height 7
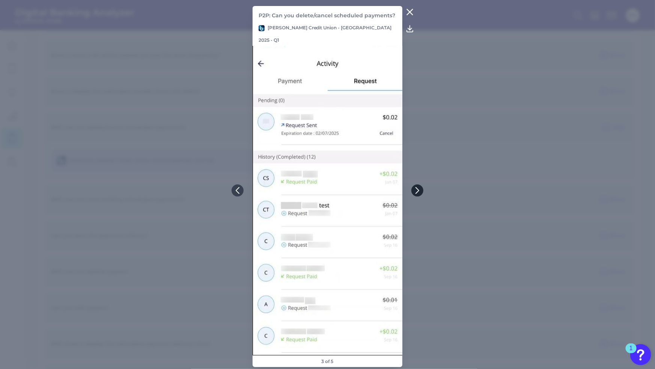
click at [419, 193] on icon at bounding box center [417, 190] width 7 height 7
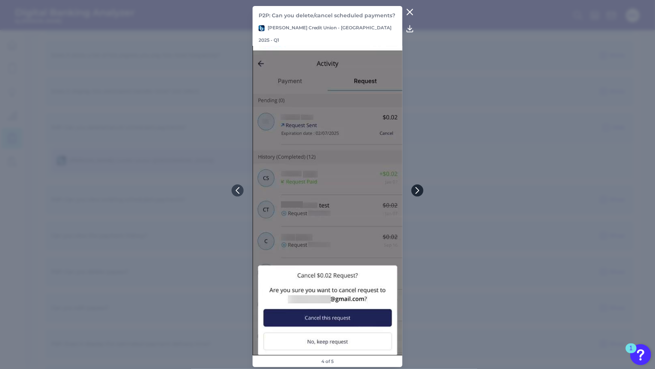
click at [419, 193] on icon at bounding box center [417, 190] width 7 height 7
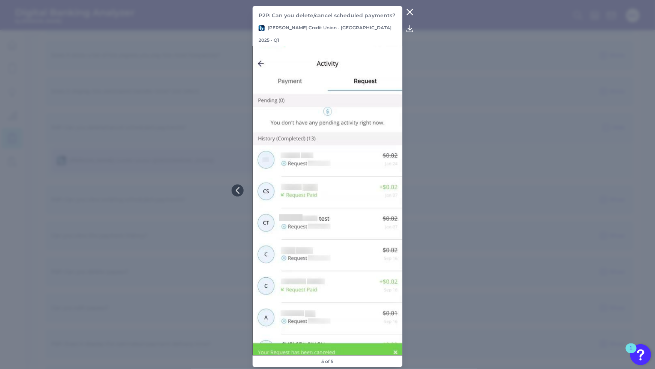
click at [412, 17] on icon at bounding box center [409, 12] width 9 height 9
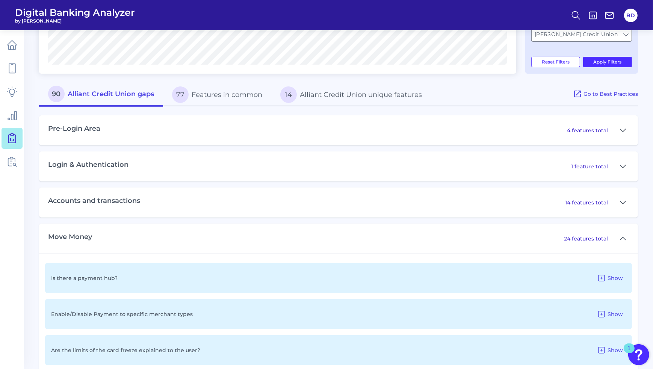
scroll to position [290, 0]
click at [623, 236] on icon at bounding box center [622, 237] width 6 height 9
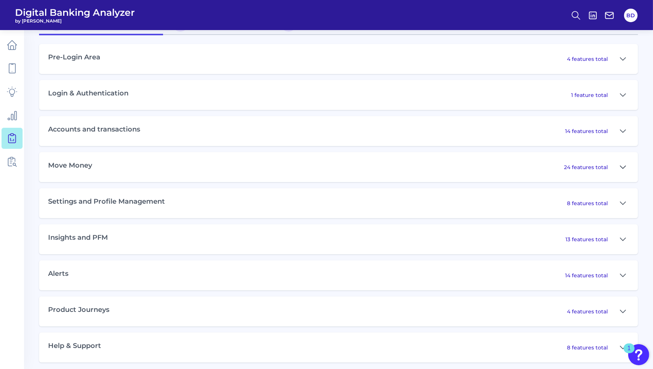
scroll to position [365, 0]
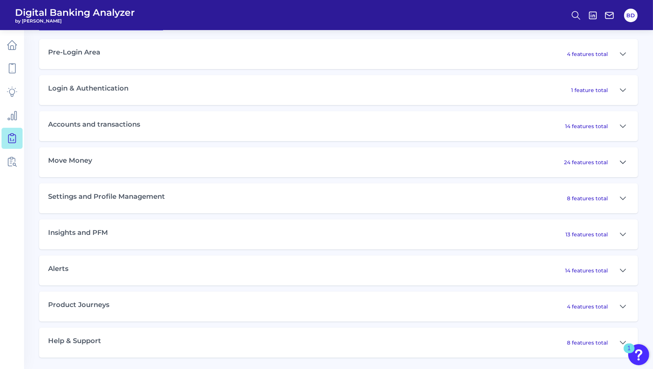
click at [625, 160] on icon at bounding box center [622, 162] width 6 height 9
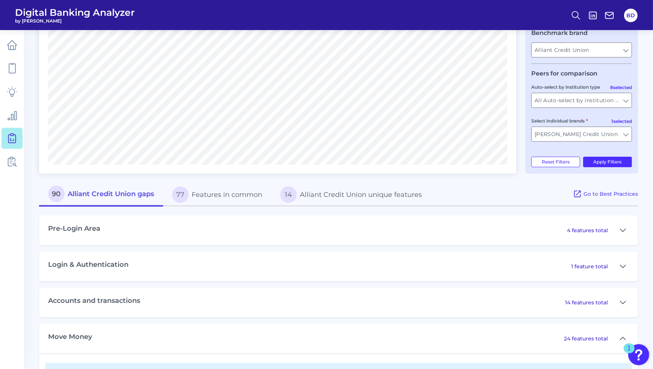
scroll to position [188, 0]
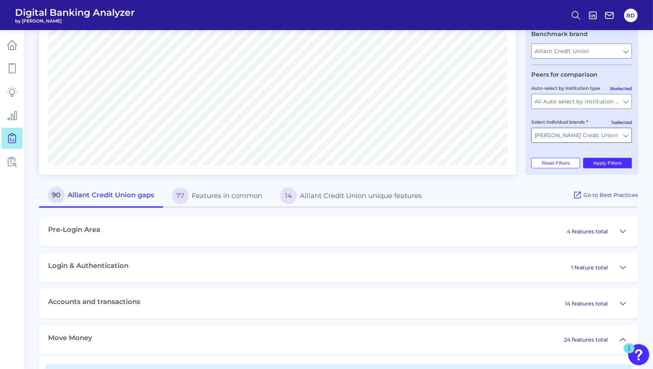
click at [624, 137] on input "[PERSON_NAME] Credit Union" at bounding box center [581, 135] width 100 height 14
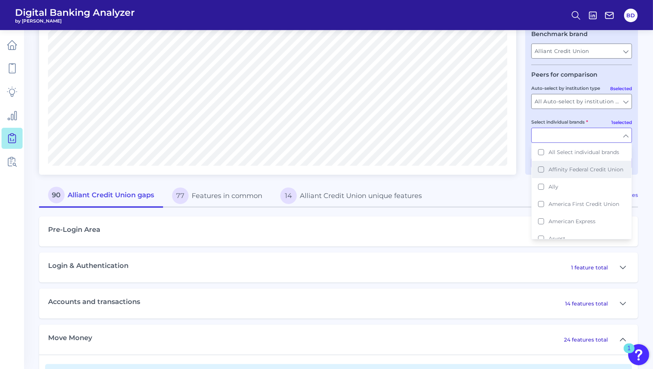
click at [542, 175] on button "Affinity Federal Credit Union" at bounding box center [581, 169] width 99 height 17
click at [543, 210] on button "America First Credit Union" at bounding box center [581, 203] width 99 height 17
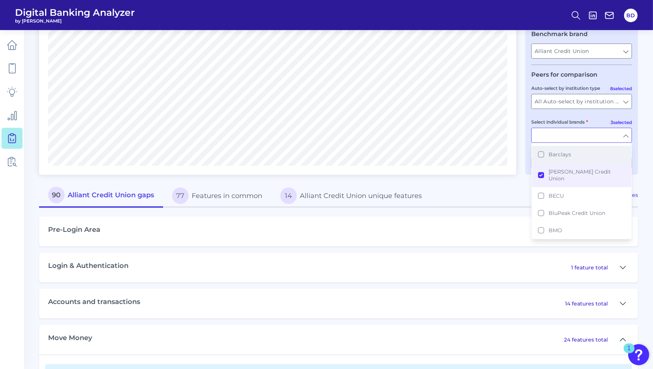
scroll to position [171, 0]
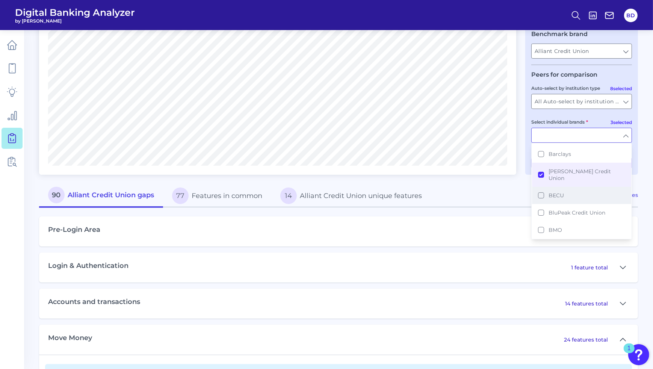
click at [540, 191] on button "BECU" at bounding box center [581, 195] width 99 height 17
click at [542, 208] on button "BluPeak Credit Union" at bounding box center [581, 212] width 99 height 17
type input "[PERSON_NAME] Credit Union, Affinity Federal Credit Union, America First Credit…"
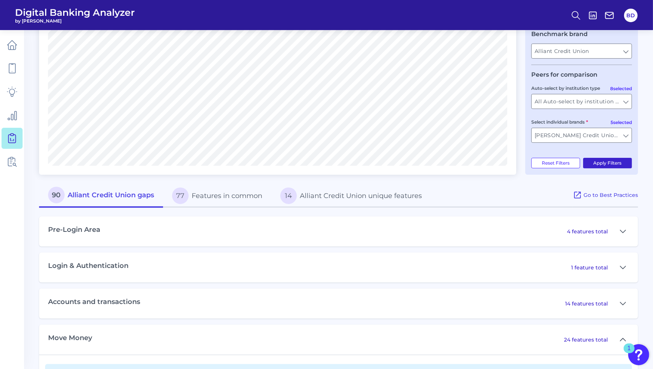
click at [611, 163] on button "Apply Filters" at bounding box center [607, 163] width 49 height 11
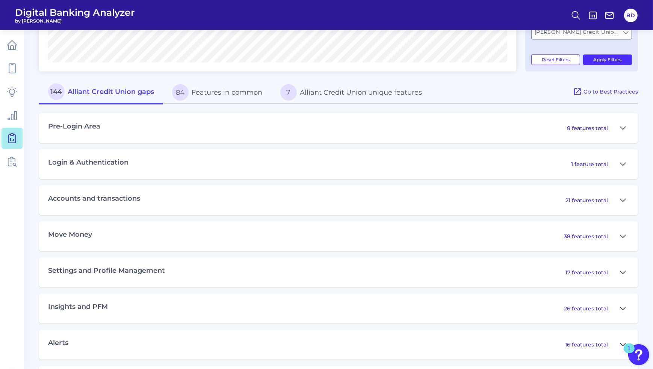
scroll to position [294, 0]
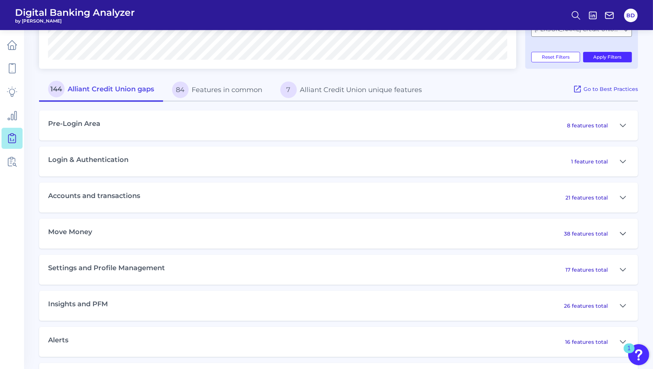
click at [624, 232] on icon at bounding box center [622, 233] width 6 height 9
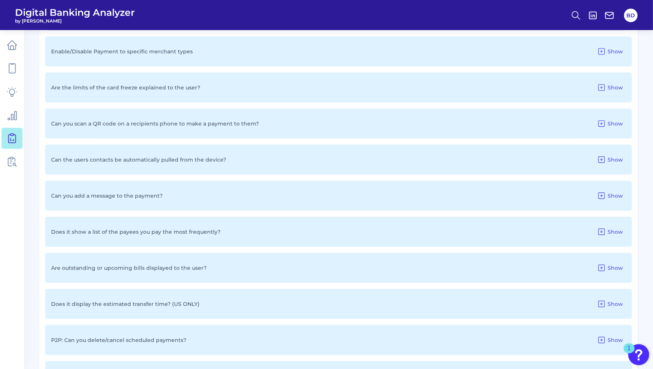
scroll to position [624, 0]
click at [603, 195] on icon at bounding box center [601, 194] width 9 height 9
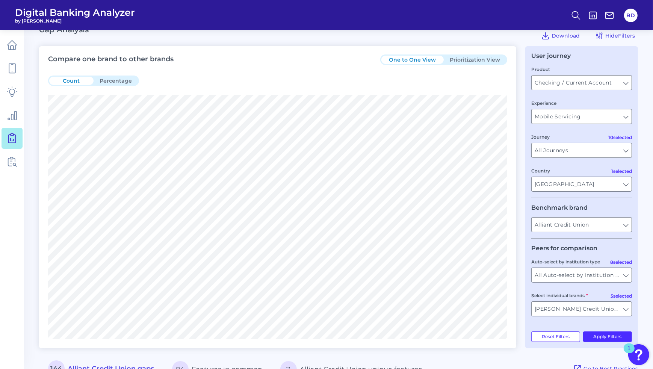
scroll to position [0, 0]
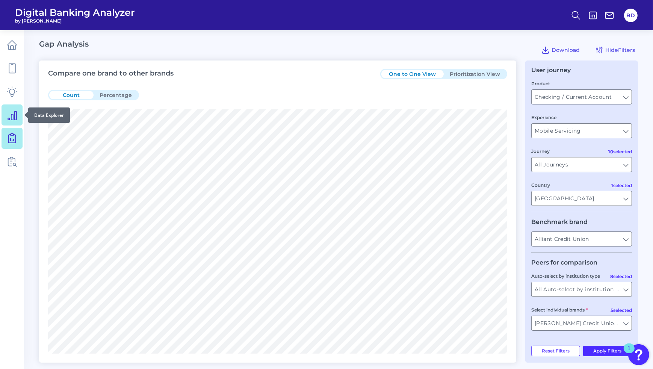
click at [11, 116] on icon at bounding box center [12, 115] width 9 height 9
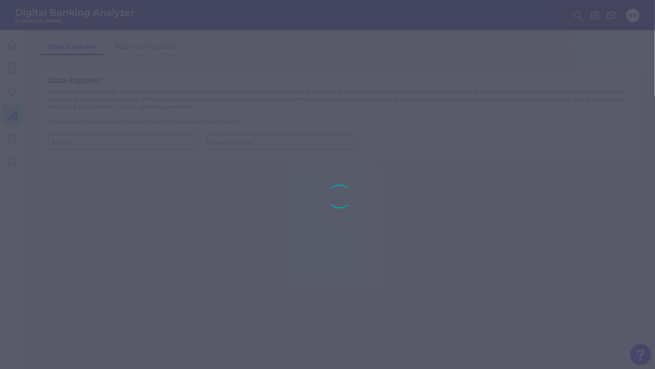
type input "Business Bank Account"
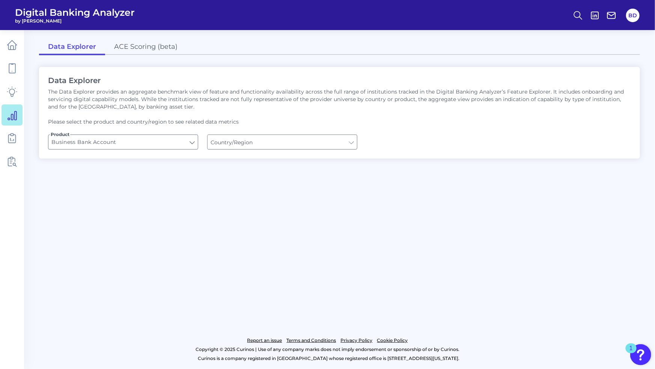
type input "[GEOGRAPHIC_DATA]"
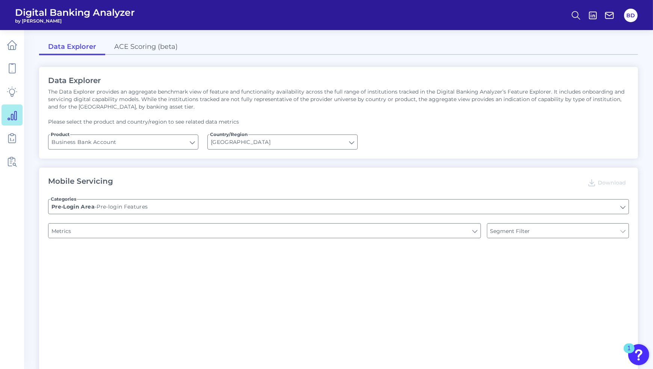
type input "Login"
type input "Channel"
type input "Type of Institution"
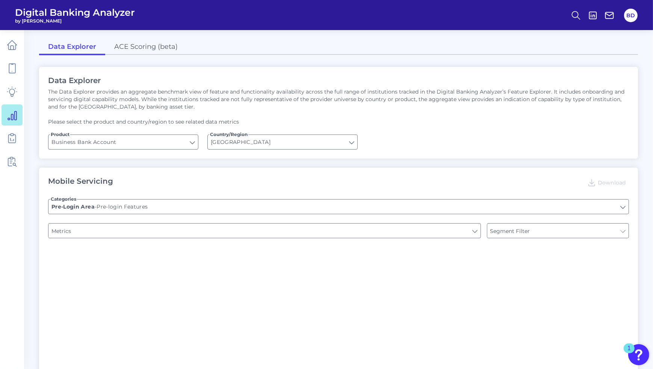
type input "Upon opening the app are users immediately prompted to use Touch/Face ID to log…"
type input "Does it offer third-party single sign on?"
type input "Can you apply for the PRODUCT as a new to brand customer on ANY digital channel?"
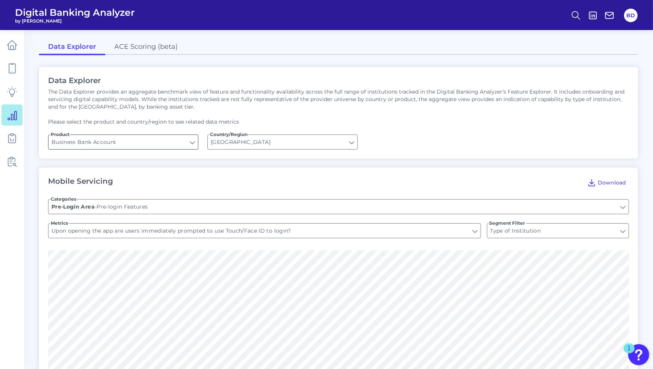
click at [190, 142] on input "Business Bank Account" at bounding box center [122, 142] width 149 height 14
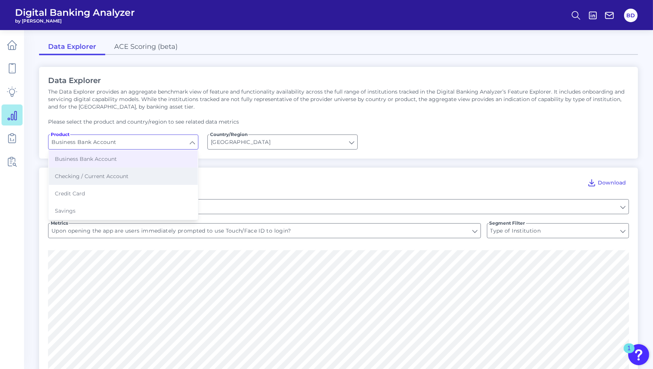
click at [114, 178] on span "Checking / Current Account" at bounding box center [92, 176] width 74 height 7
type input "Checking / Current Account"
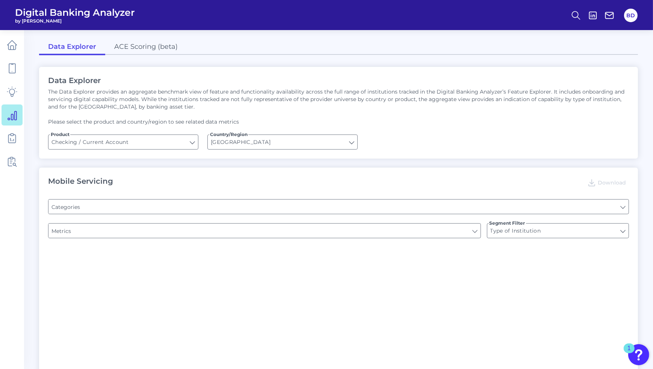
type input "Online Banking Registration"
type input "Channel"
type input "Pre-login Features"
type input "END-TO-END JOURNEY: Can you apply for the PRODUCT as a new to brand customer on…"
type input "Upon opening the app are users immediately prompted to use Touch/Face ID to log…"
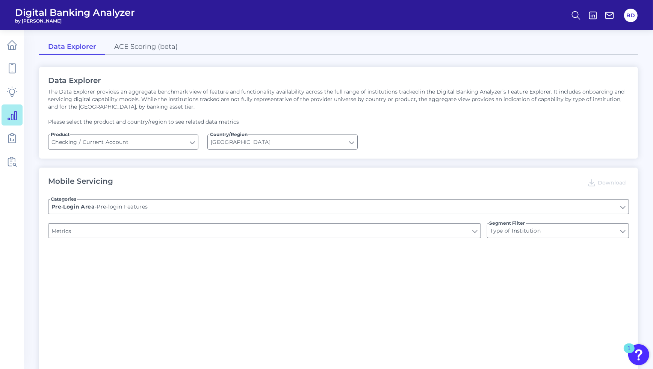
type input "Can you register for online banking?"
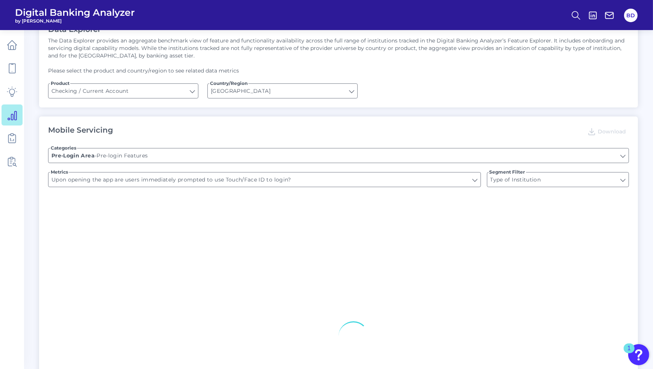
scroll to position [52, 0]
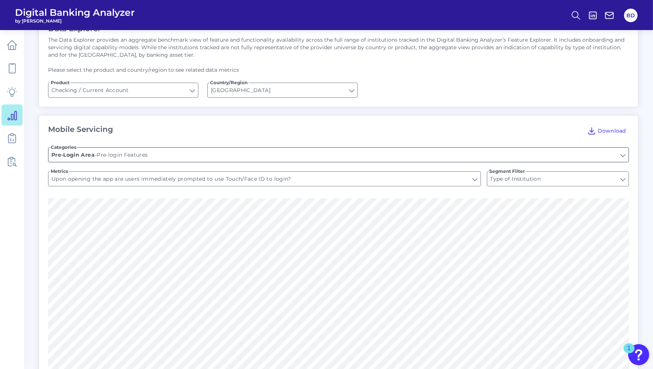
click at [208, 150] on input "Pre-login Features" at bounding box center [338, 155] width 580 height 14
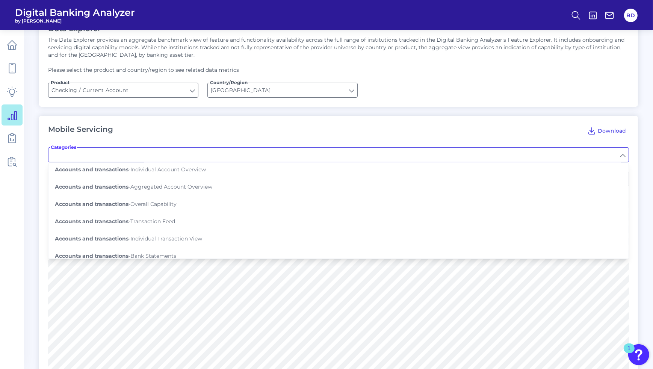
scroll to position [90, 0]
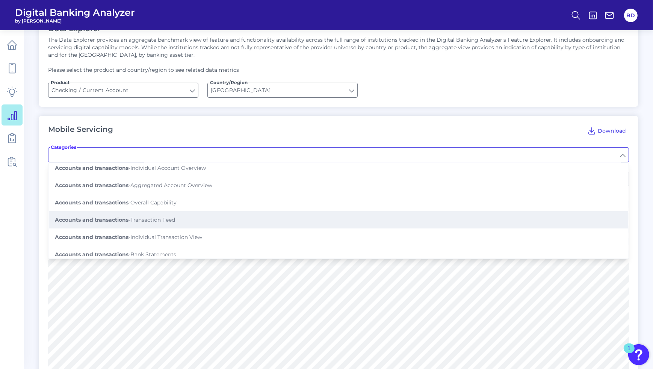
click at [171, 216] on span "Accounts and transactions - Transaction Feed" at bounding box center [115, 219] width 120 height 7
type input "Transaction Feed"
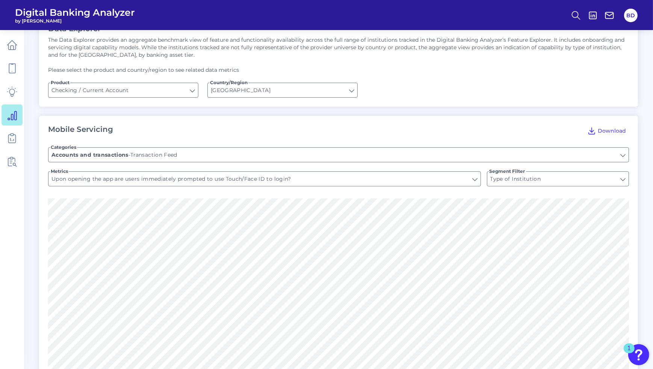
type input "Shows pending transactions"
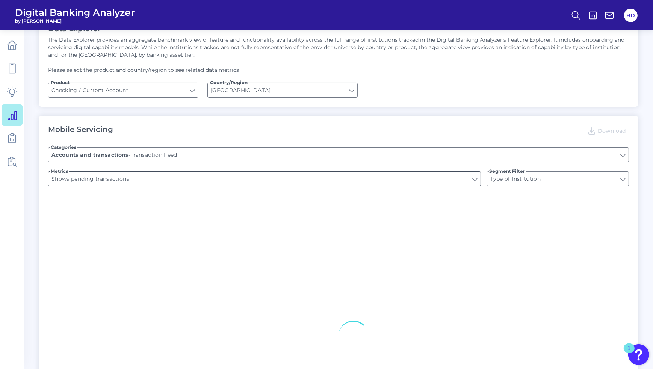
click at [210, 175] on input "Shows pending transactions" at bounding box center [264, 179] width 432 height 14
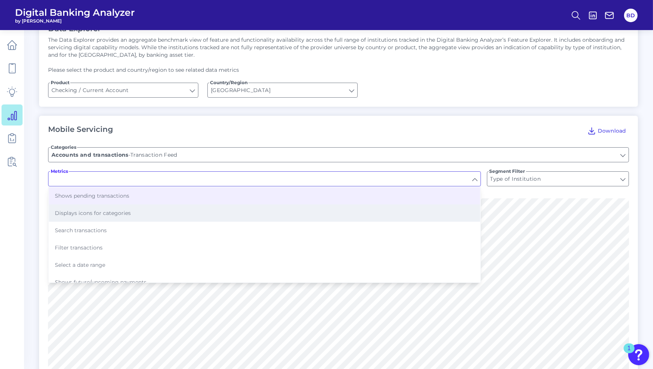
click at [112, 210] on span "Displays icons for categories" at bounding box center [93, 213] width 76 height 7
type input "Displays icons for categories"
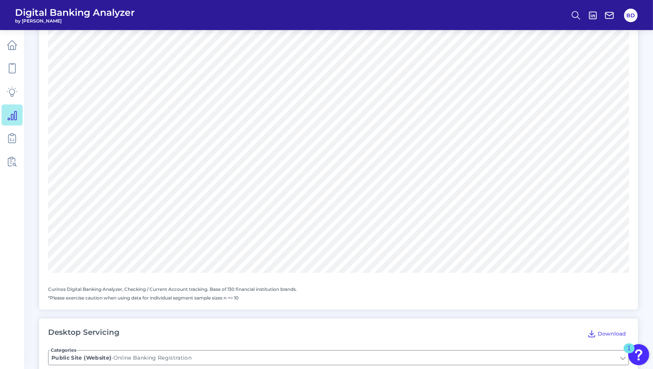
scroll to position [0, 0]
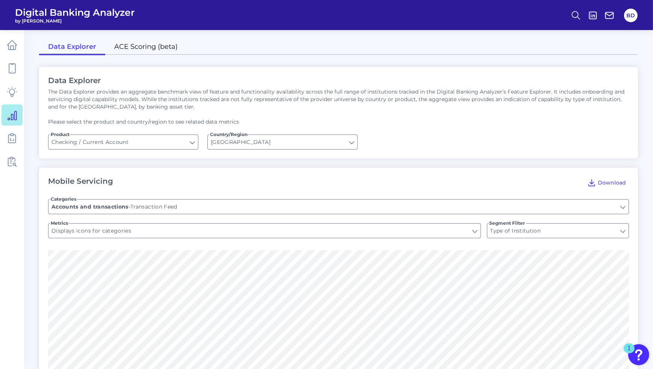
click at [147, 47] on link "ACE Scoring (beta)" at bounding box center [145, 47] width 81 height 16
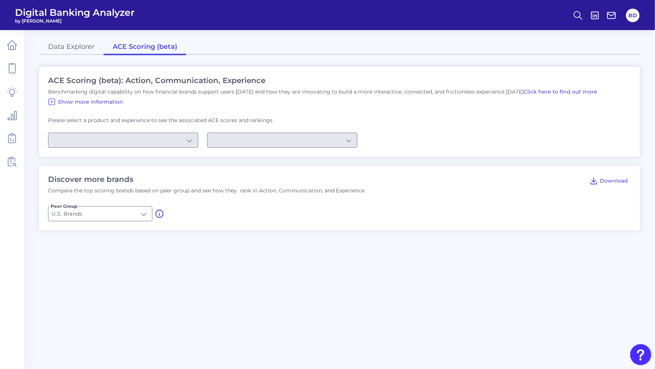
type input "Checking / Current Account"
type input "Mobile Servicing"
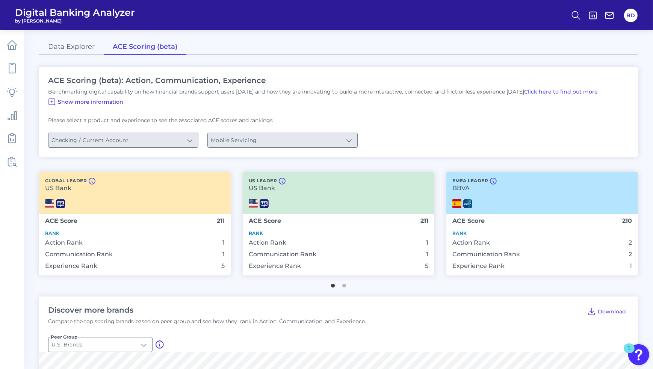
click at [53, 101] on icon at bounding box center [52, 102] width 6 height 6
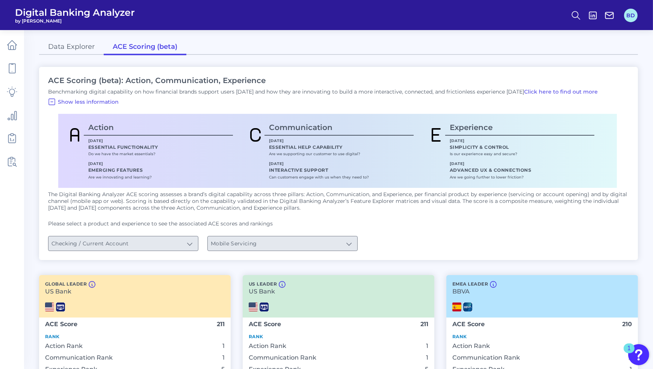
click at [630, 18] on button "BD" at bounding box center [631, 16] width 14 height 14
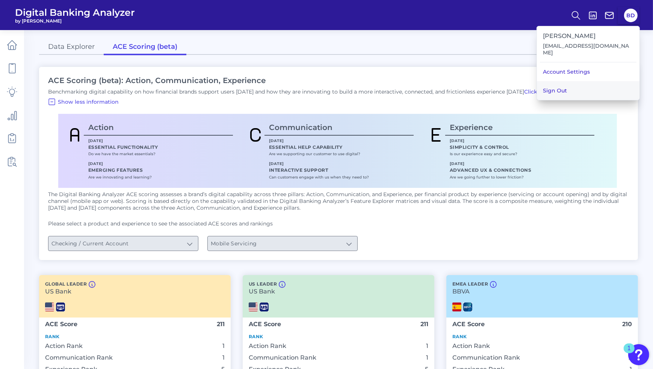
click at [602, 81] on button "Sign Out" at bounding box center [588, 90] width 102 height 19
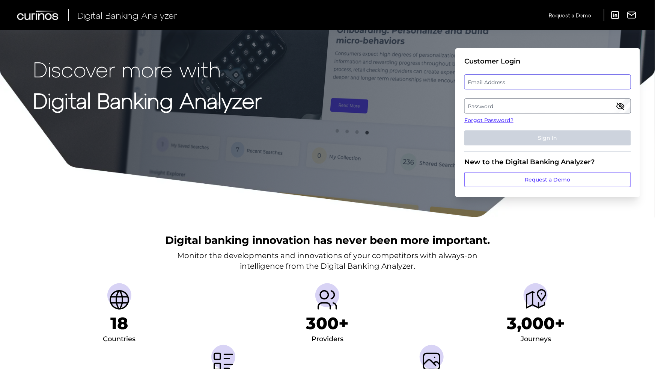
type input "[EMAIL_ADDRESS][DOMAIN_NAME]"
